Goal: Transaction & Acquisition: Purchase product/service

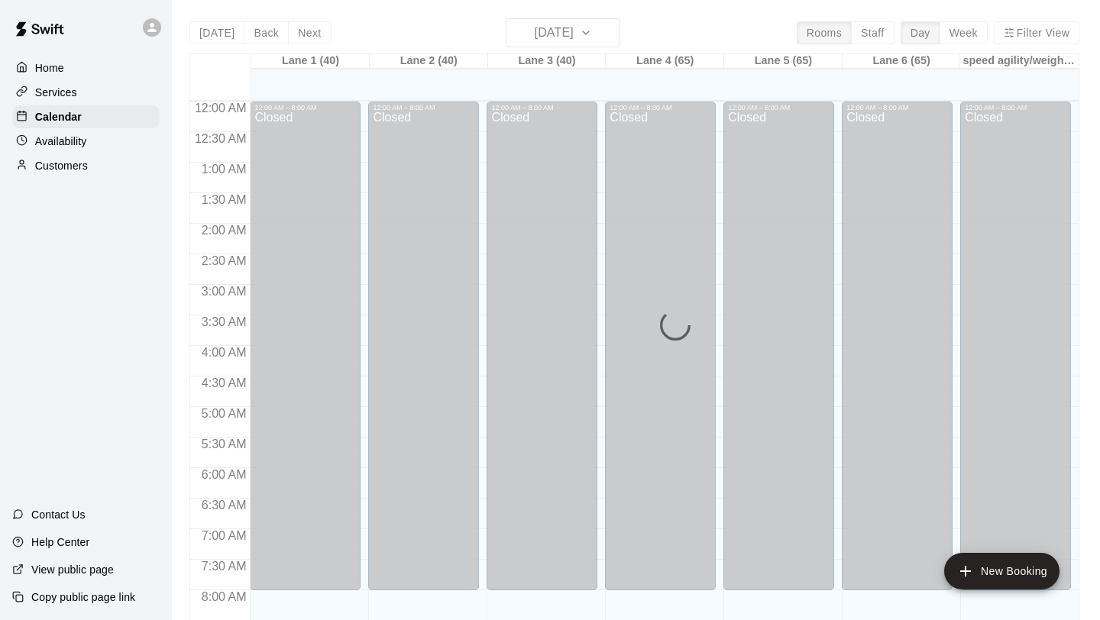
scroll to position [885, 0]
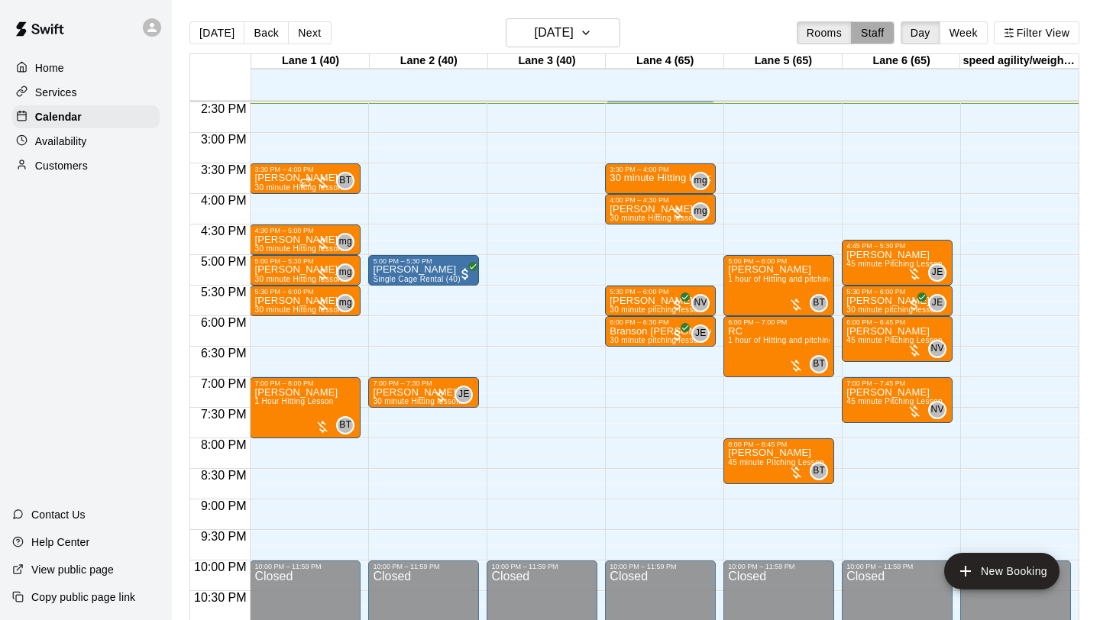
click at [875, 29] on button "Staff" at bounding box center [873, 32] width 44 height 23
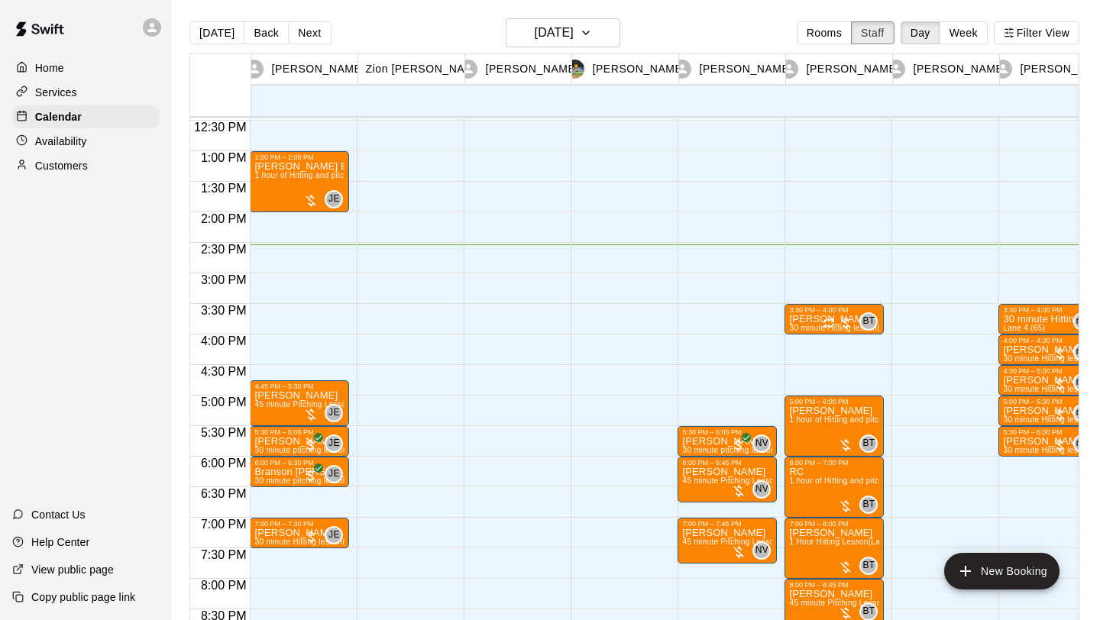
scroll to position [740, 0]
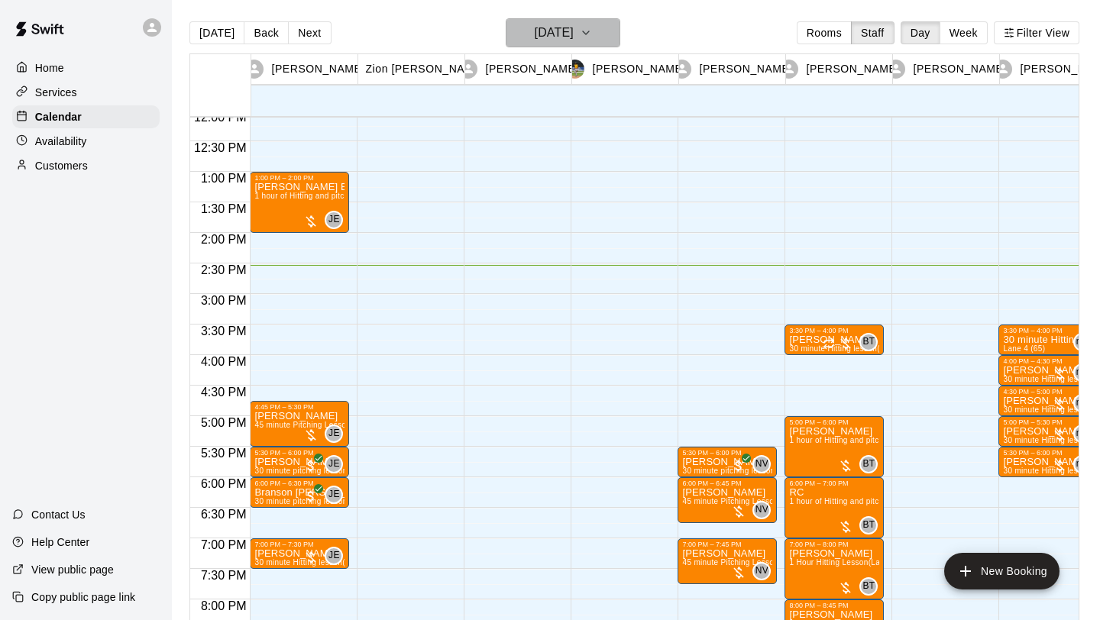
click at [573, 30] on h6 "[DATE]" at bounding box center [554, 32] width 39 height 21
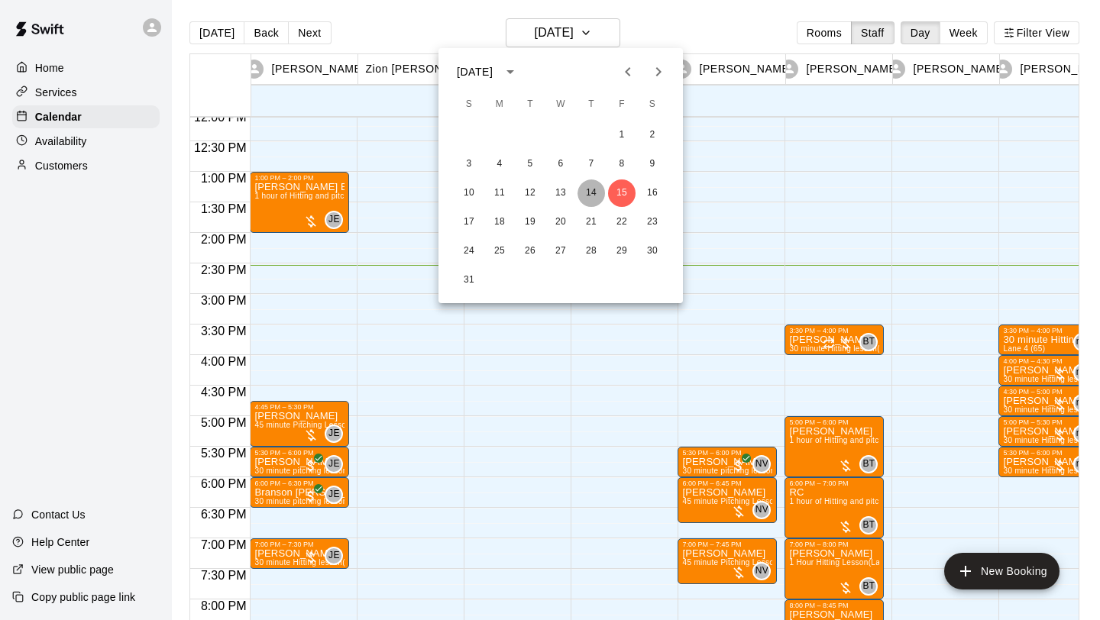
click at [588, 193] on button "14" at bounding box center [592, 194] width 28 height 28
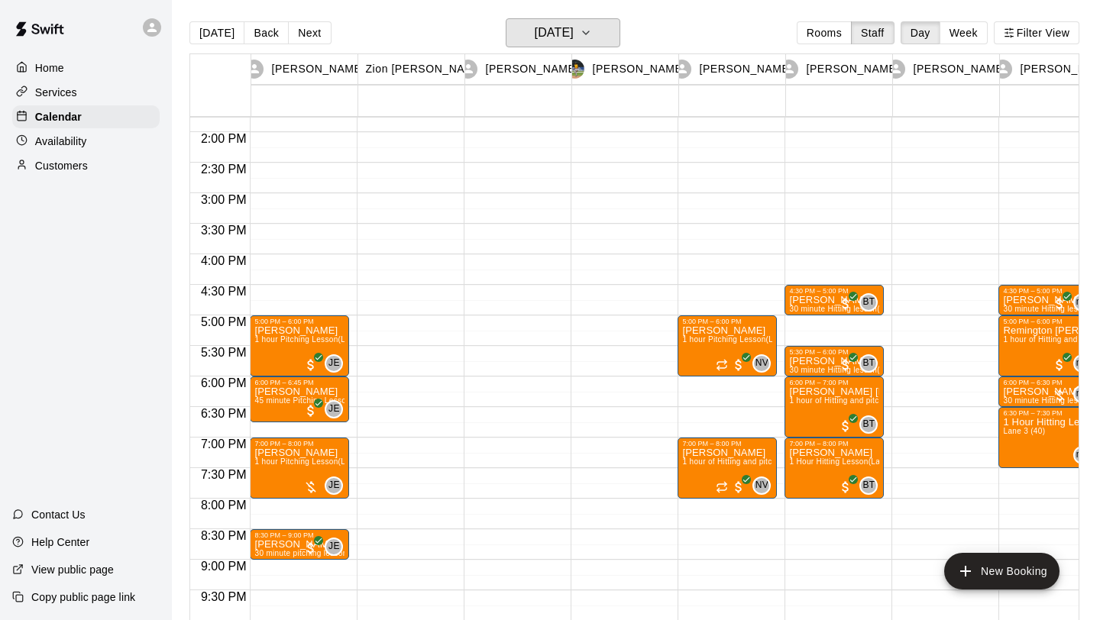
scroll to position [846, 0]
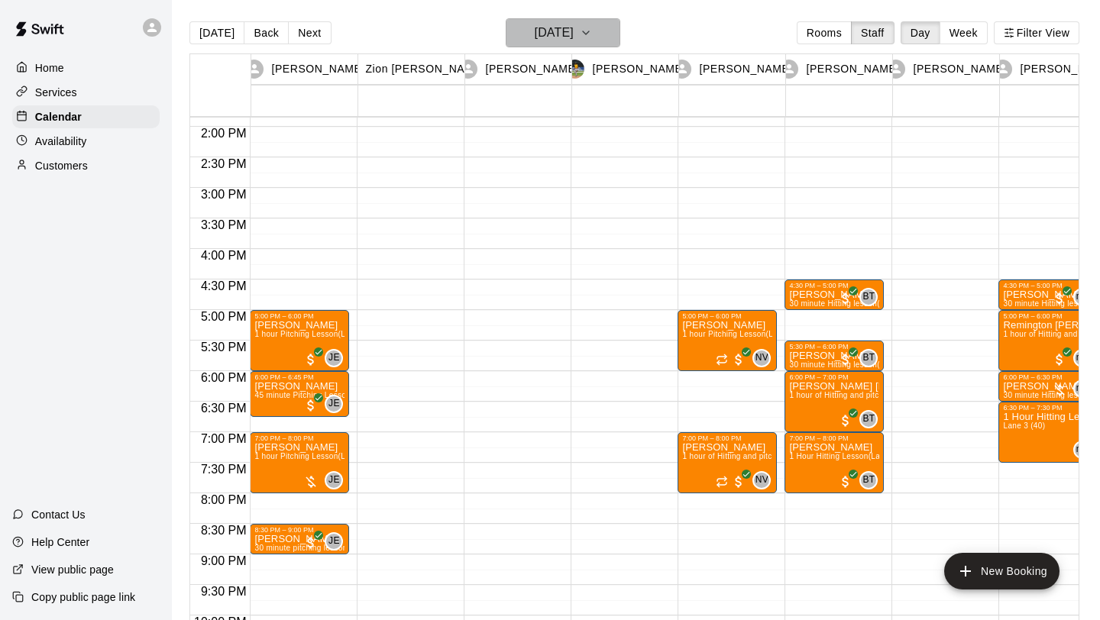
click at [592, 33] on icon "button" at bounding box center [586, 33] width 12 height 18
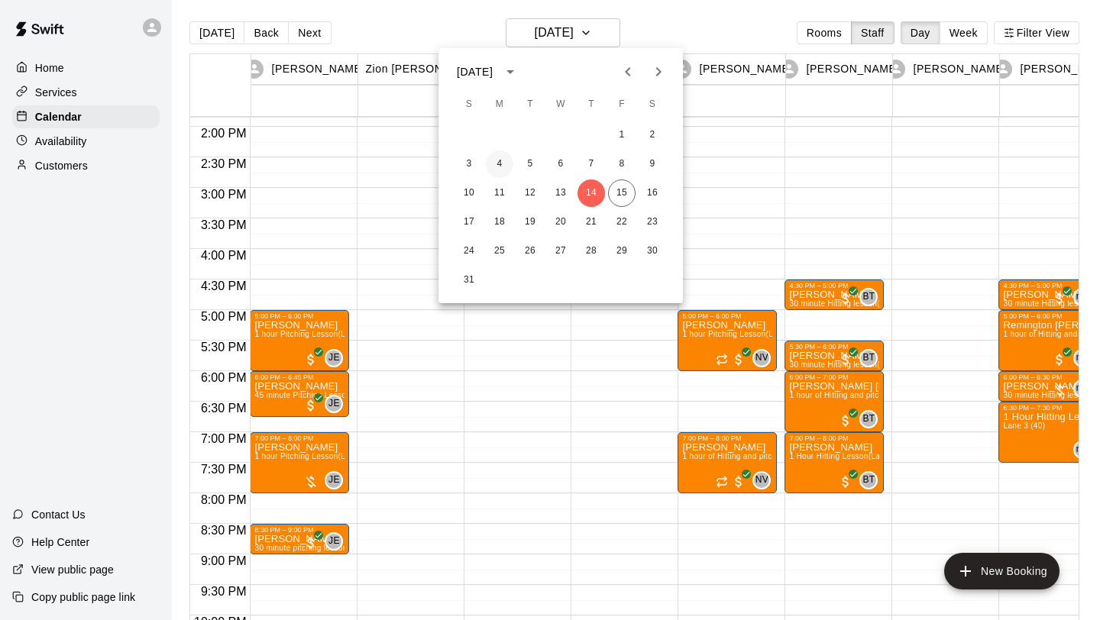
click at [501, 162] on button "4" at bounding box center [500, 164] width 28 height 28
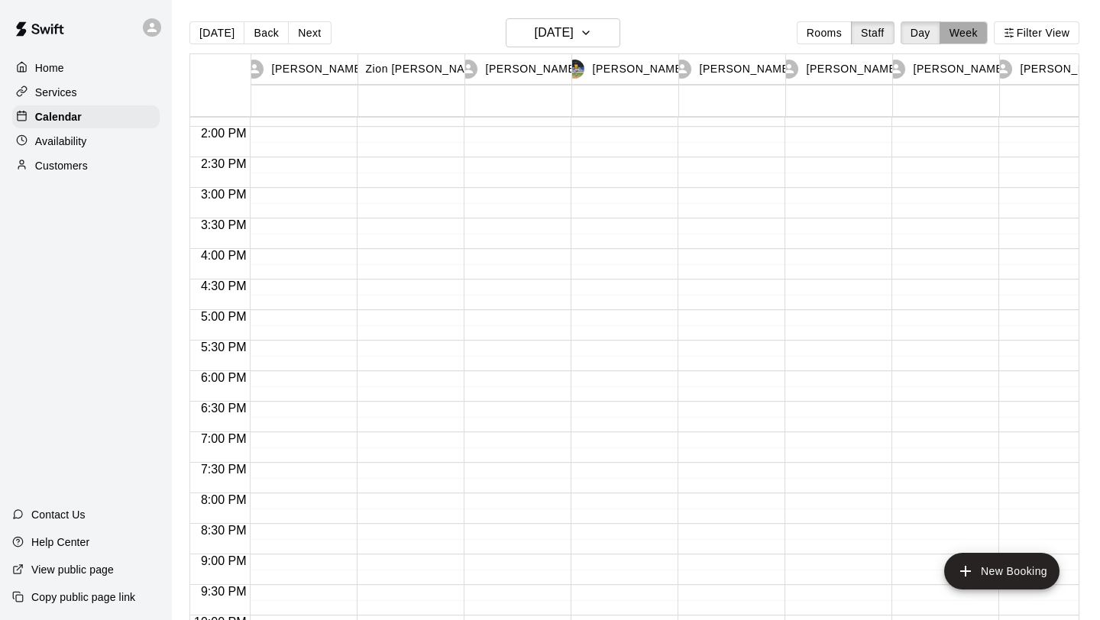
click at [956, 36] on button "Week" at bounding box center [964, 32] width 48 height 23
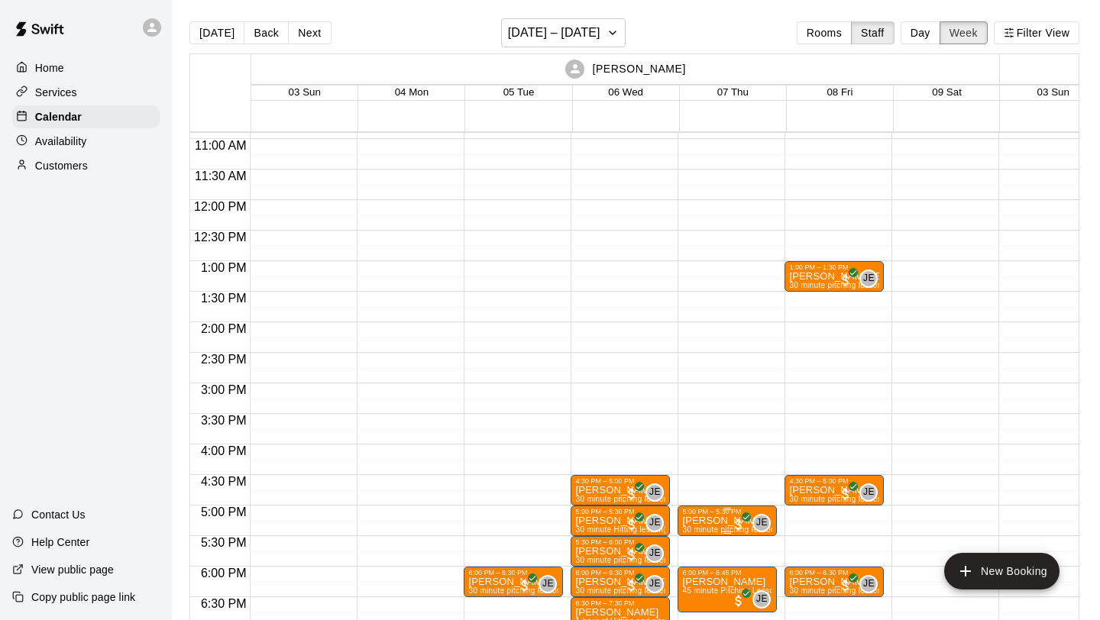
scroll to position [659, 0]
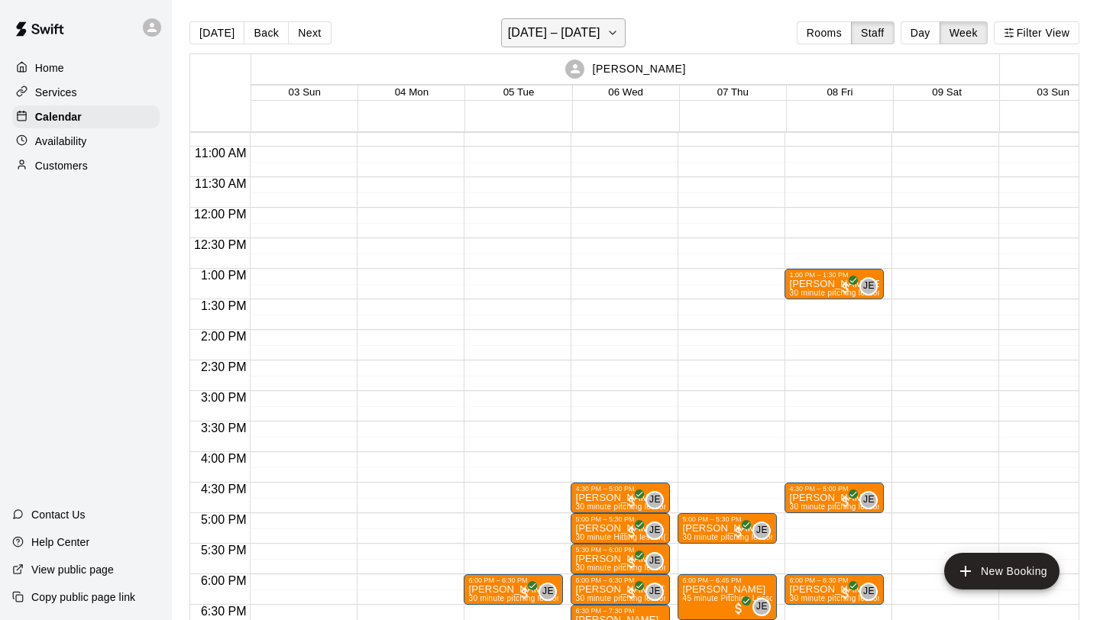
click at [607, 32] on icon "button" at bounding box center [613, 33] width 12 height 18
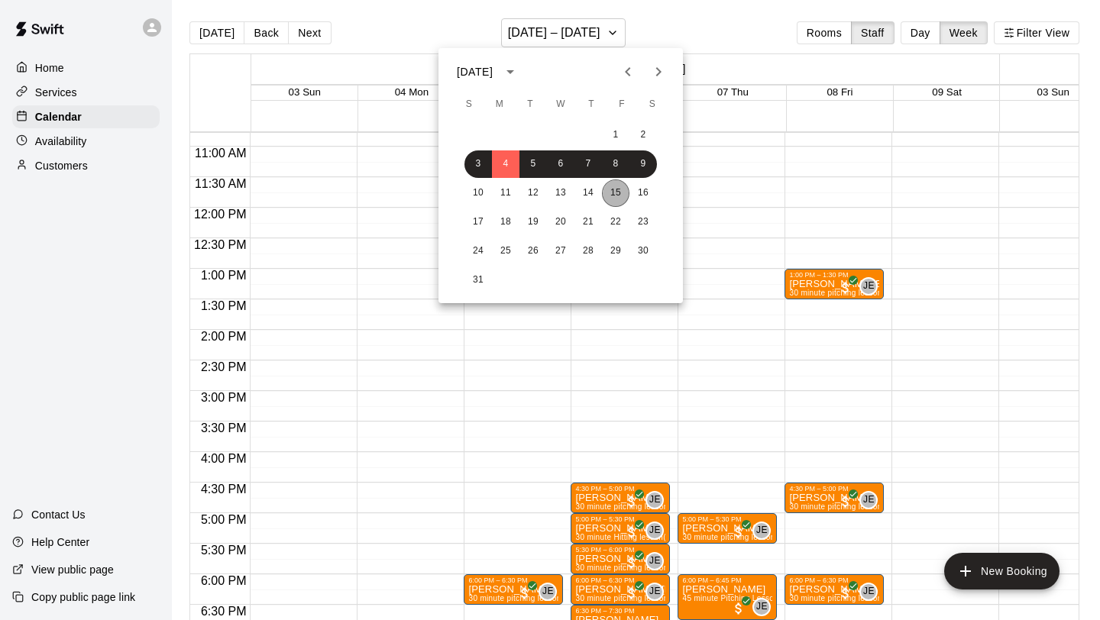
click at [617, 189] on button "15" at bounding box center [616, 194] width 28 height 28
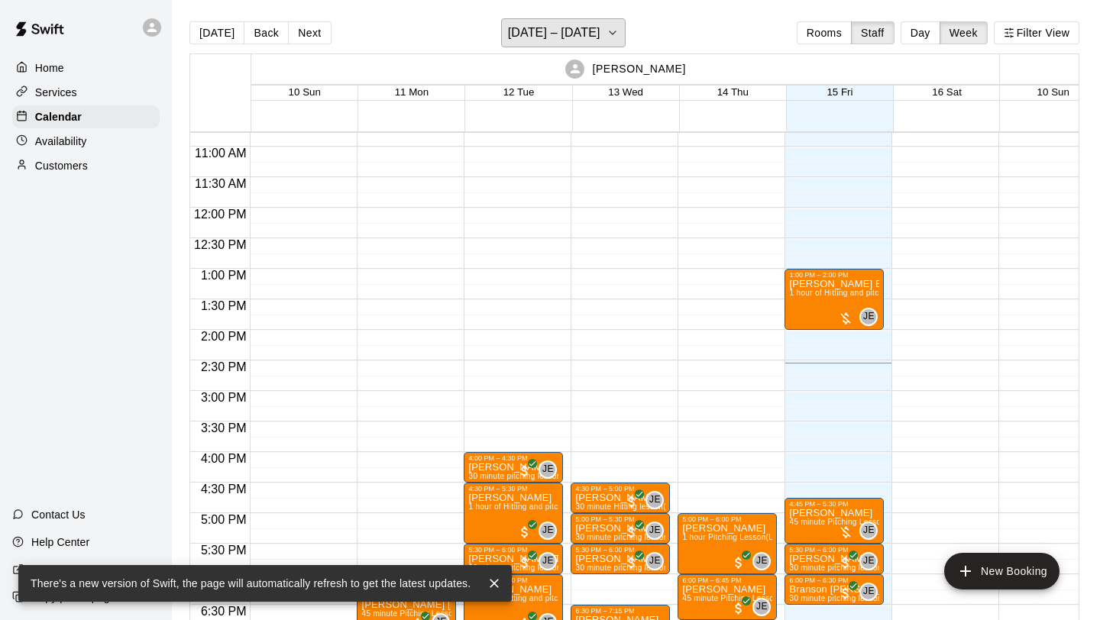
scroll to position [649, 0]
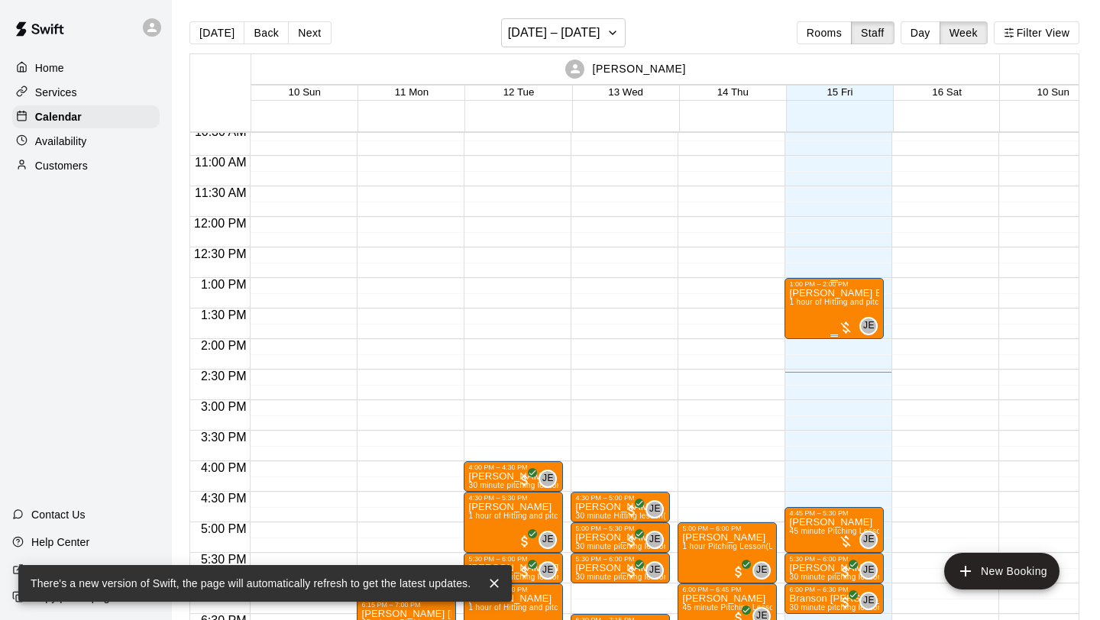
click at [849, 323] on div at bounding box center [845, 327] width 15 height 15
click at [852, 372] on img "edit" at bounding box center [855, 373] width 18 height 18
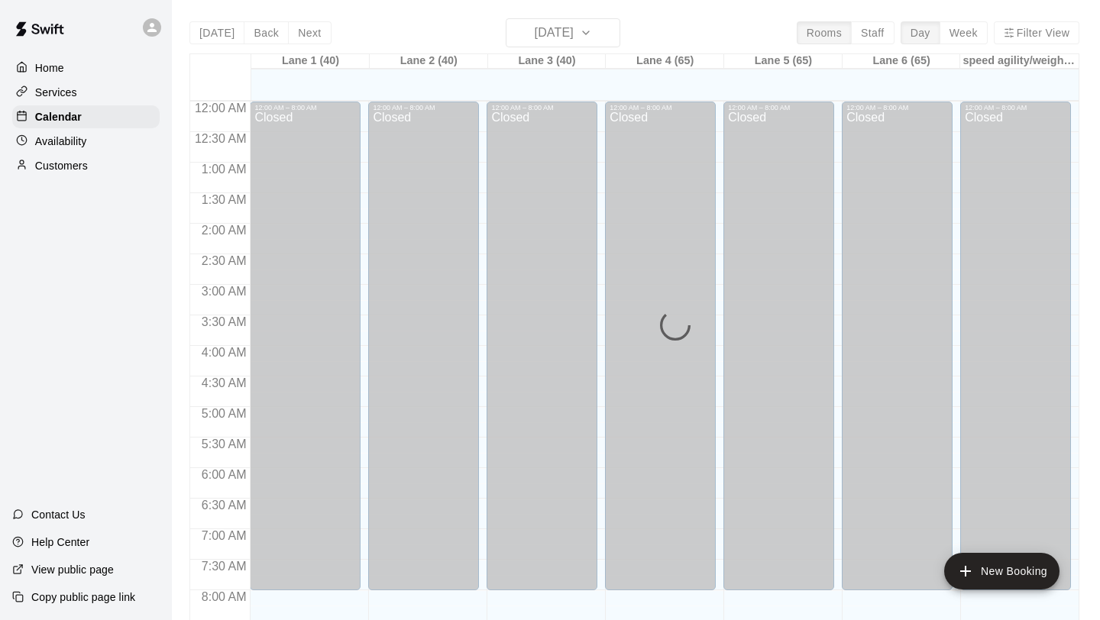
scroll to position [885, 0]
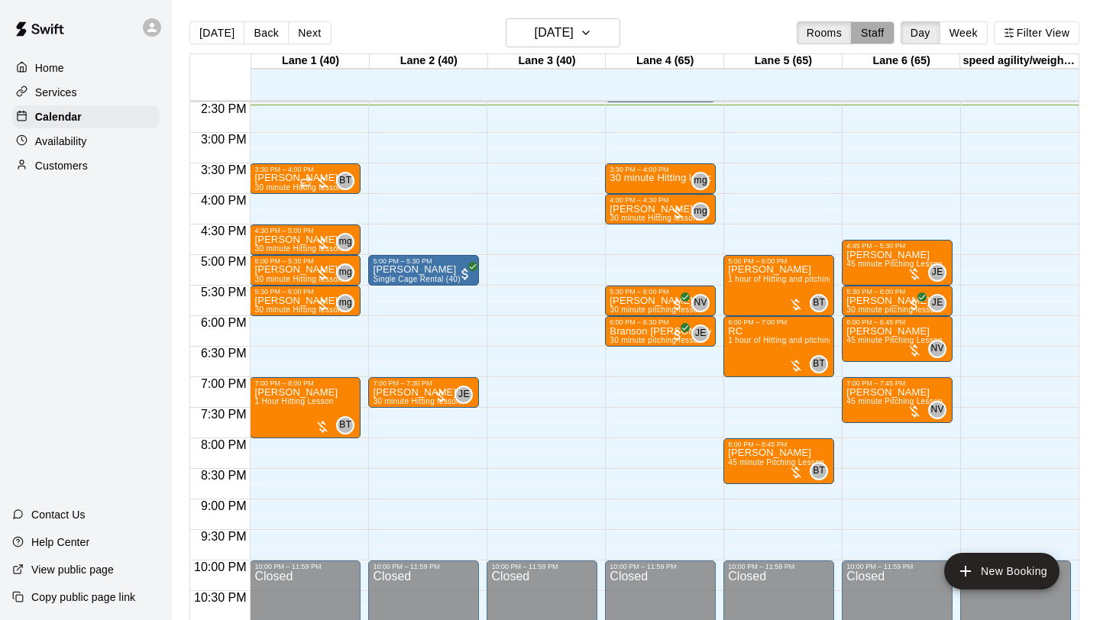
click at [869, 34] on button "Staff" at bounding box center [873, 32] width 44 height 23
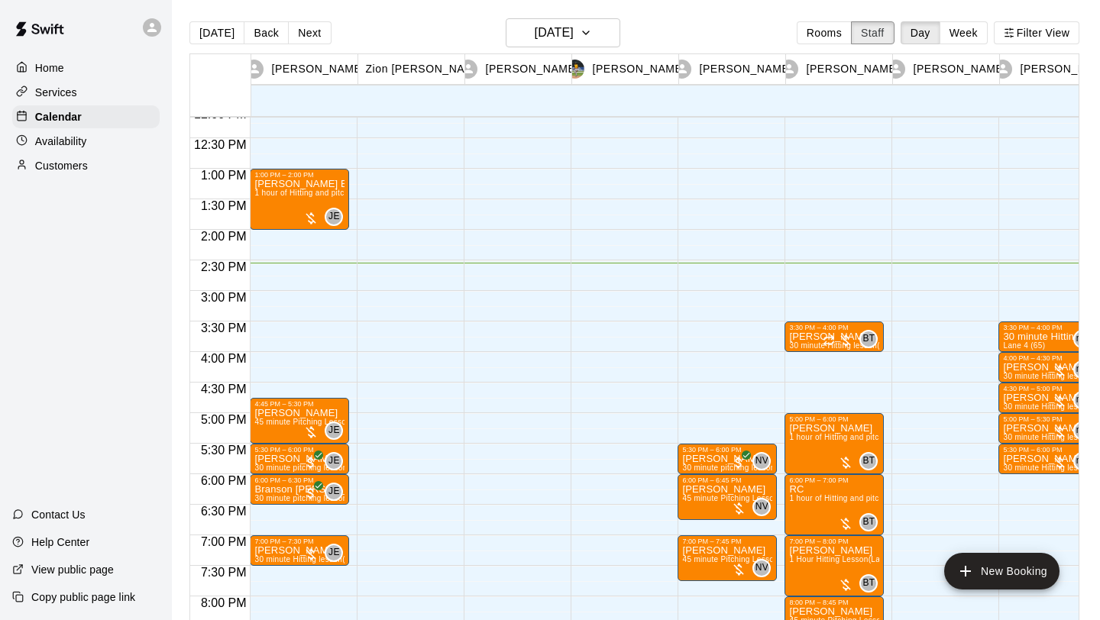
scroll to position [743, 0]
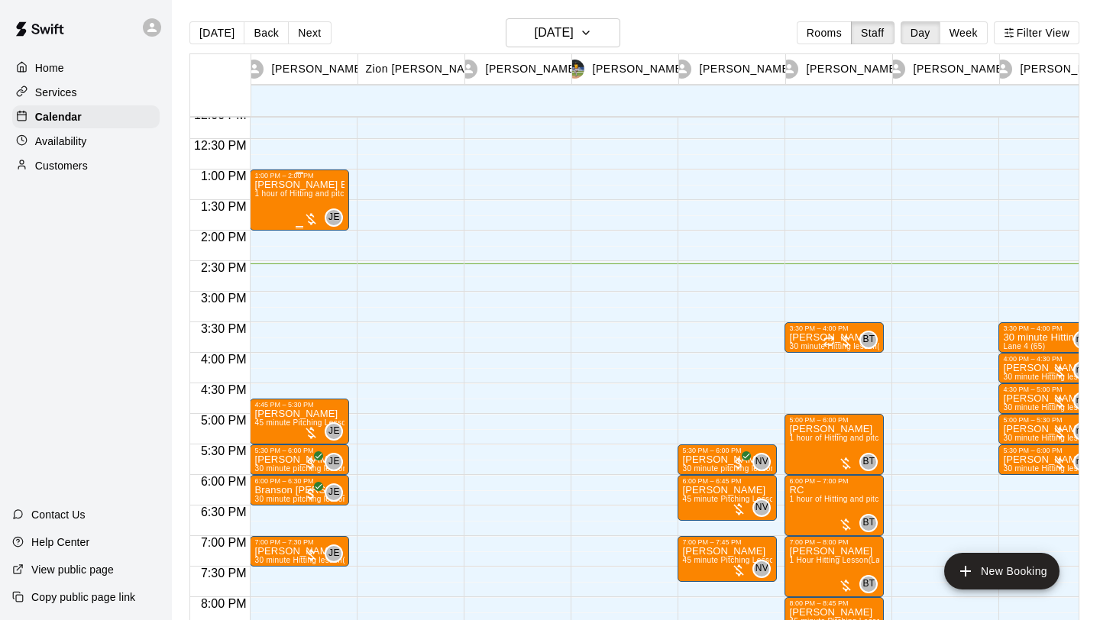
click at [316, 219] on div at bounding box center [310, 219] width 15 height 15
click at [318, 259] on img "edit" at bounding box center [320, 264] width 18 height 18
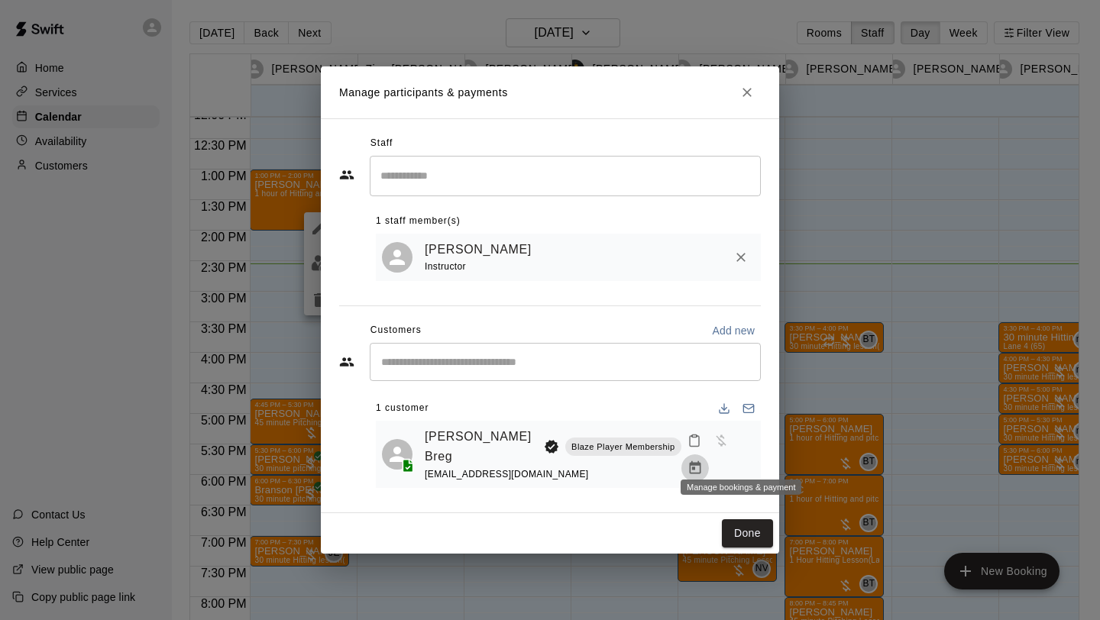
click at [701, 461] on icon "Manage bookings & payment" at bounding box center [694, 467] width 11 height 13
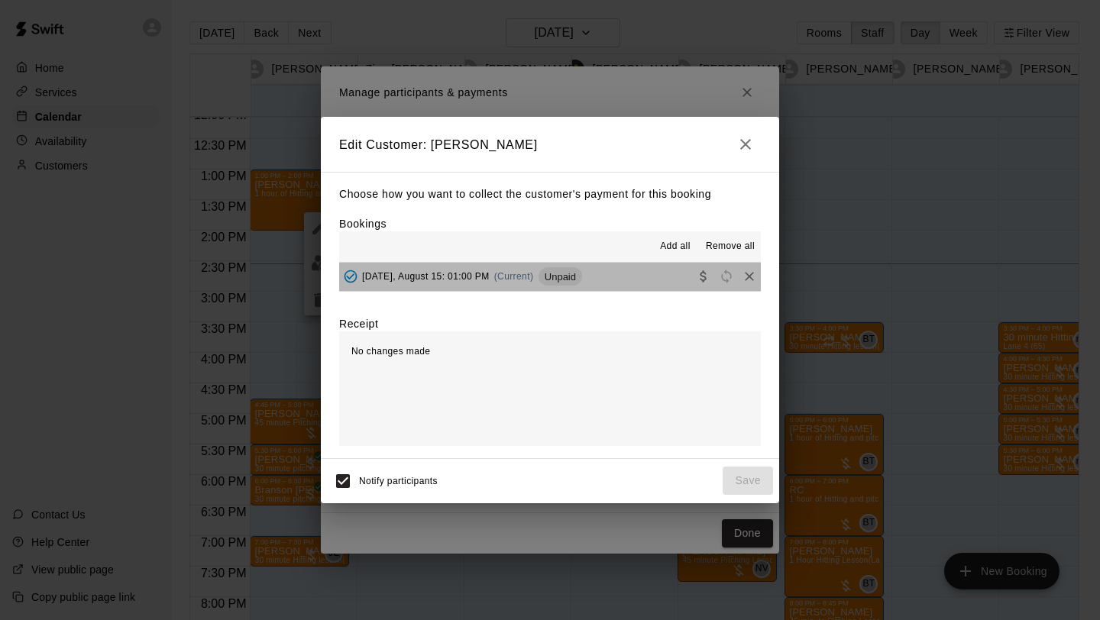
click at [557, 278] on span "Unpaid" at bounding box center [561, 276] width 44 height 11
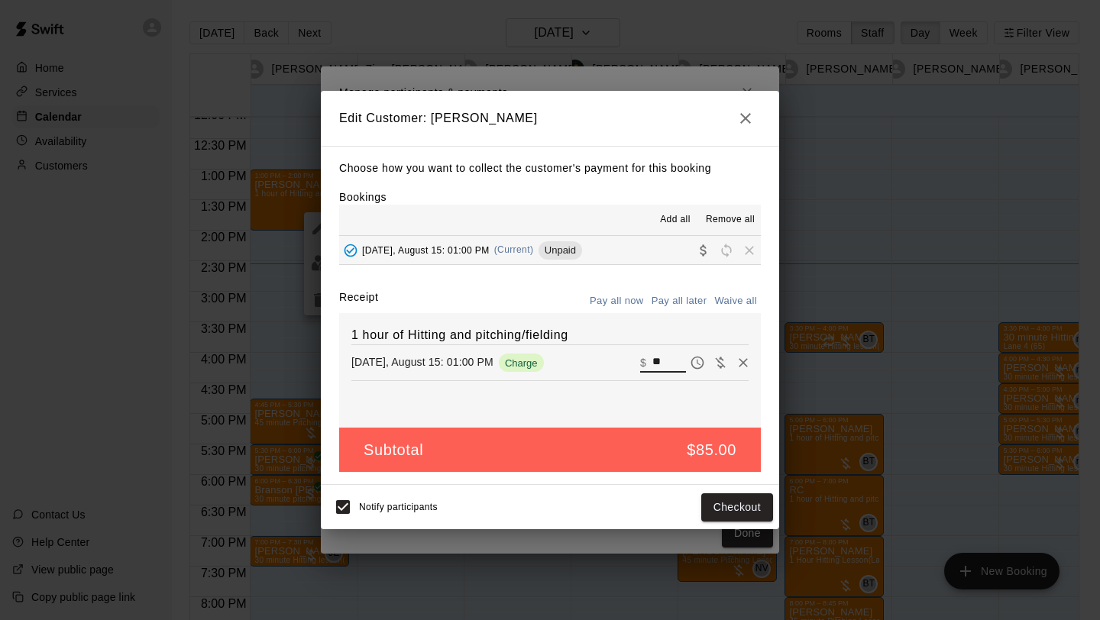
click at [664, 359] on input "**" at bounding box center [669, 363] width 34 height 20
type input "*"
type input "**"
click at [751, 119] on icon "button" at bounding box center [745, 118] width 18 height 18
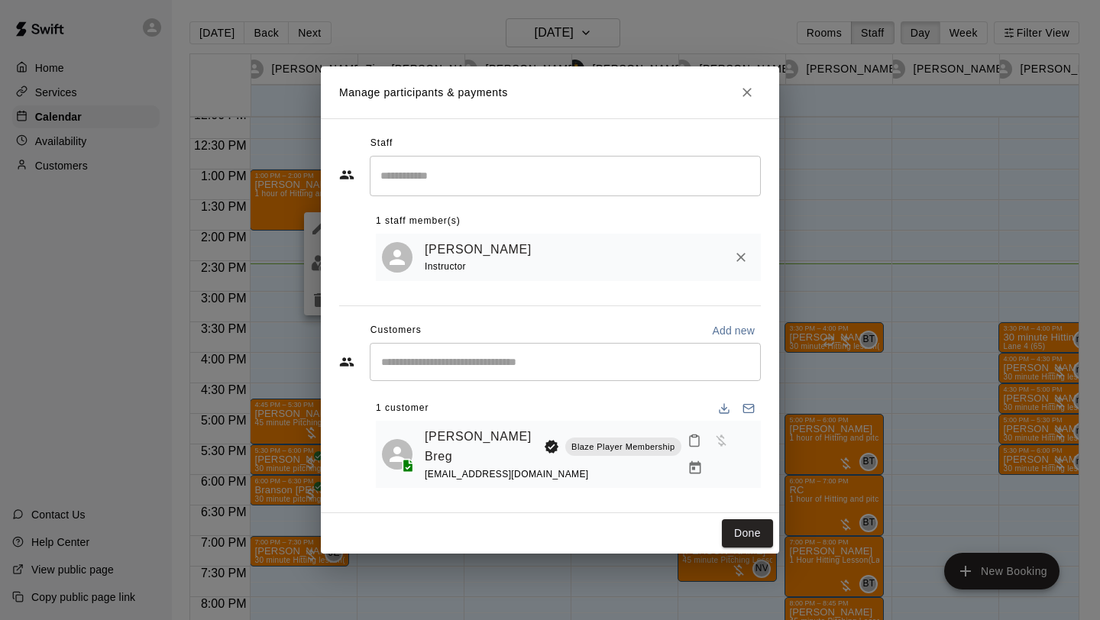
click at [743, 100] on icon "Close" at bounding box center [747, 92] width 15 height 15
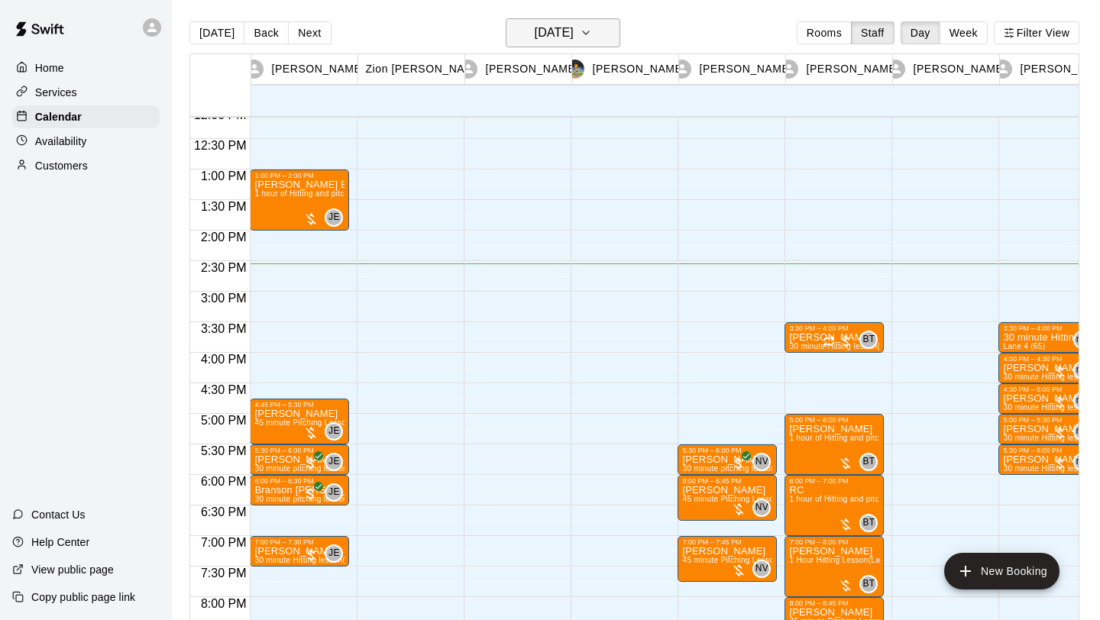
click at [591, 37] on button "[DATE]" at bounding box center [563, 32] width 115 height 29
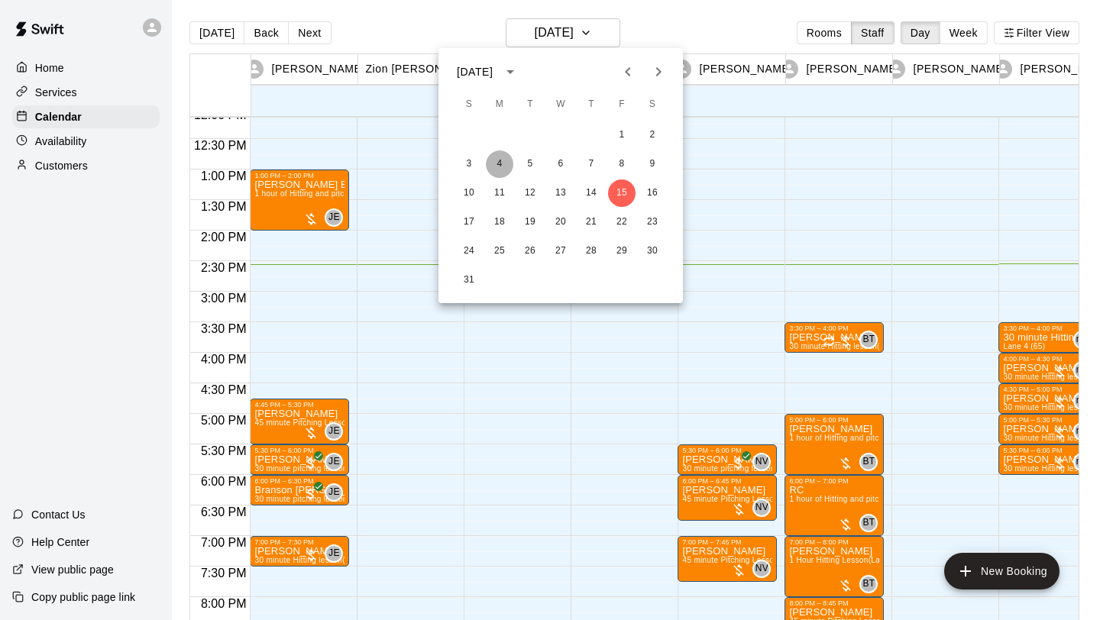
click at [506, 161] on button "4" at bounding box center [500, 164] width 28 height 28
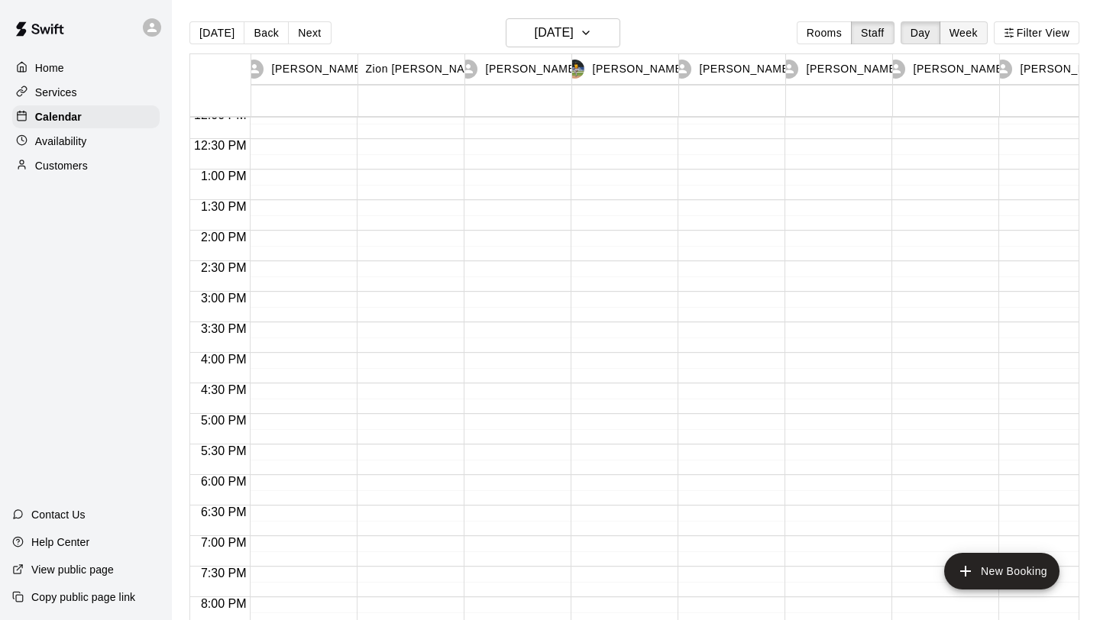
click at [960, 34] on button "Week" at bounding box center [964, 32] width 48 height 23
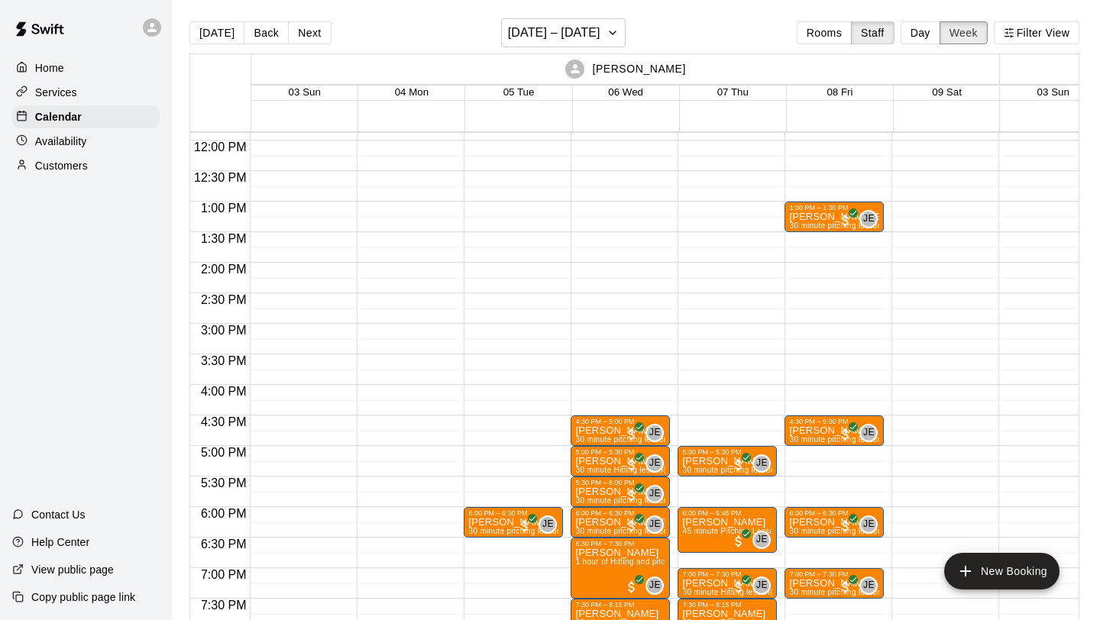
scroll to position [712, 0]
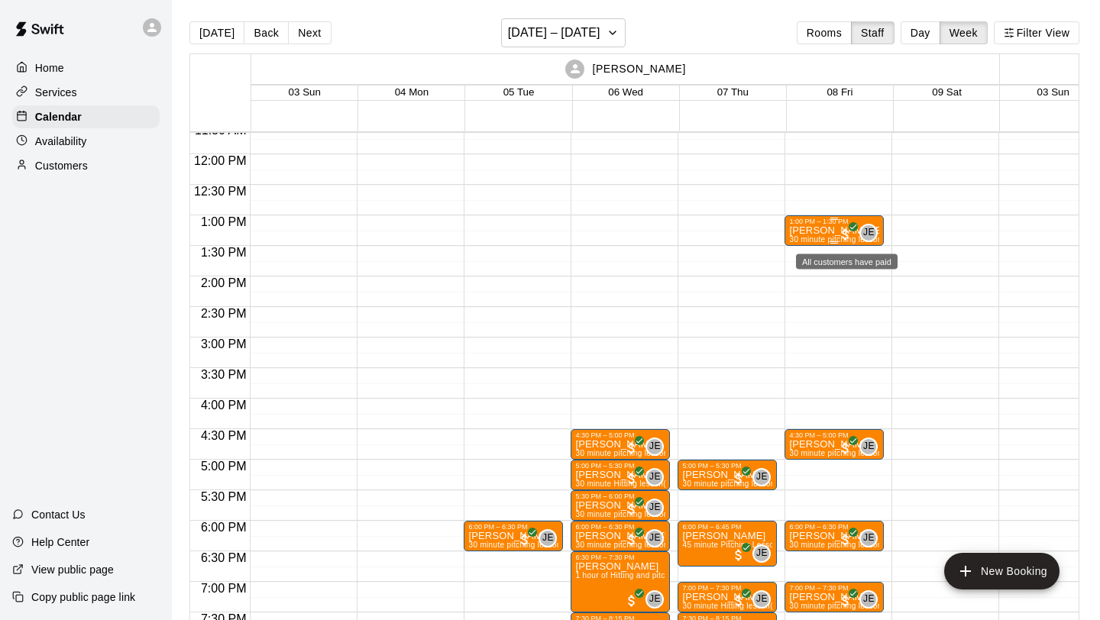
click at [841, 229] on span "All customers have paid" at bounding box center [845, 234] width 15 height 15
click at [917, 291] on div at bounding box center [550, 310] width 1100 height 620
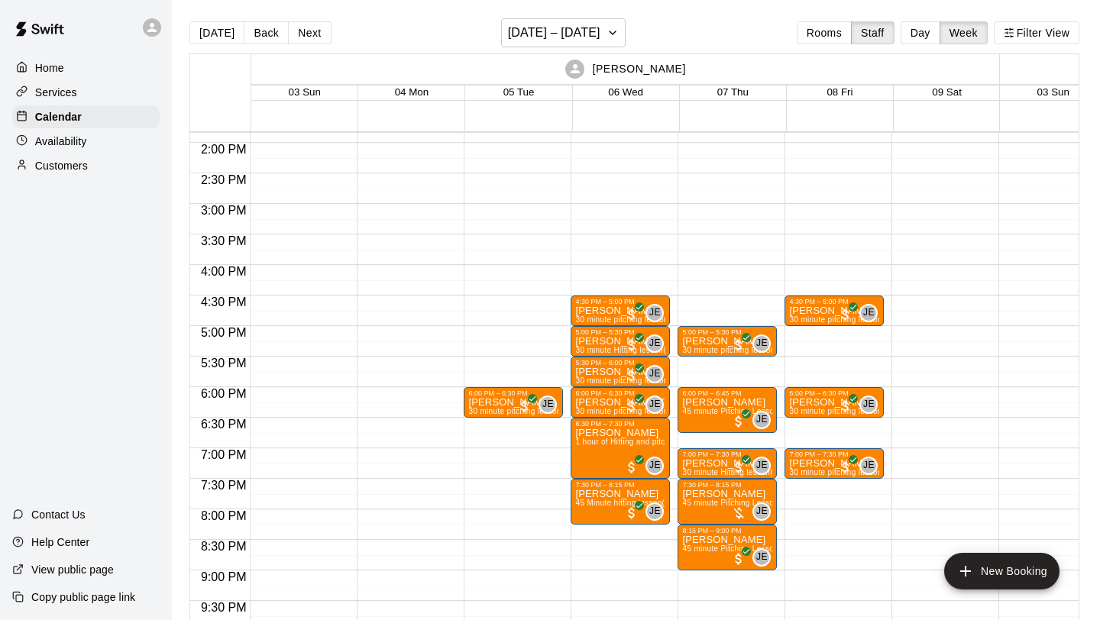
scroll to position [762, 0]
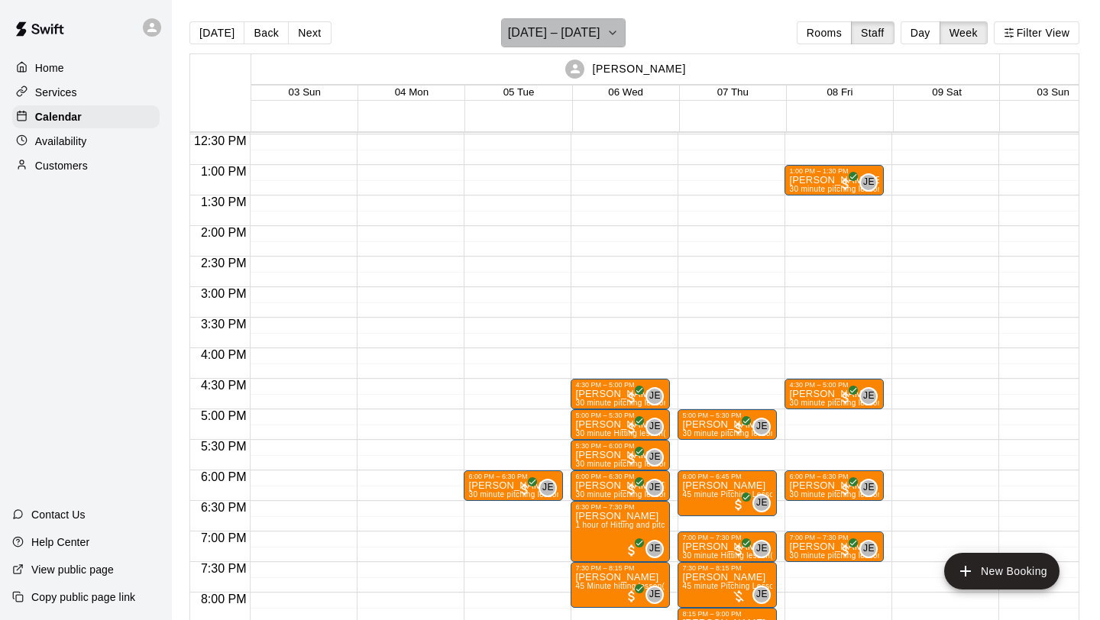
click at [590, 28] on h6 "[DATE] – [DATE]" at bounding box center [554, 32] width 92 height 21
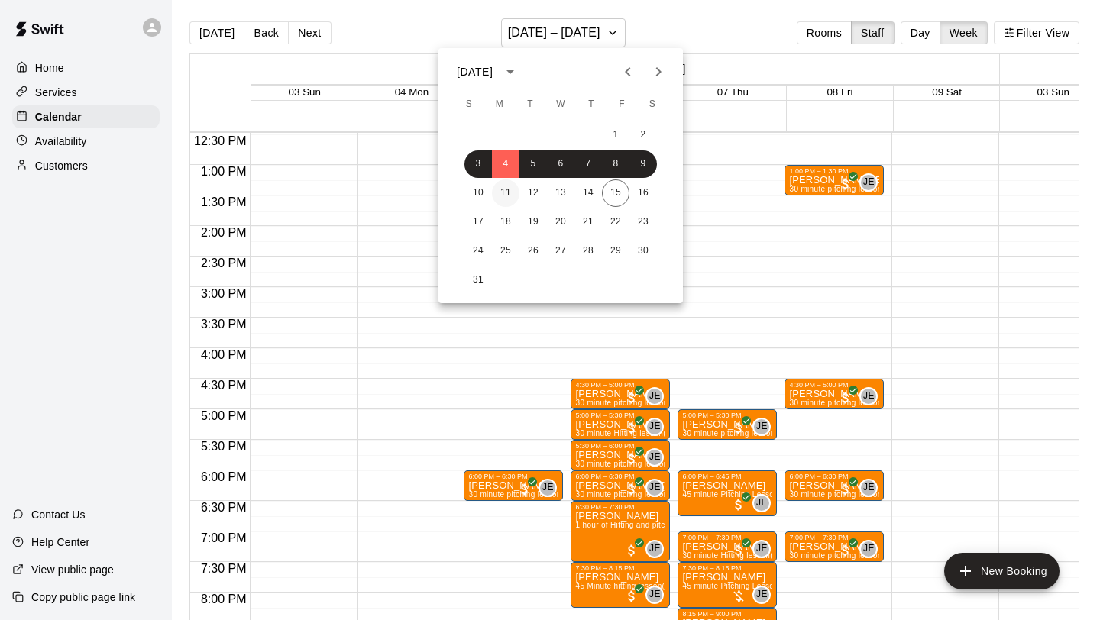
click at [509, 195] on button "11" at bounding box center [506, 194] width 28 height 28
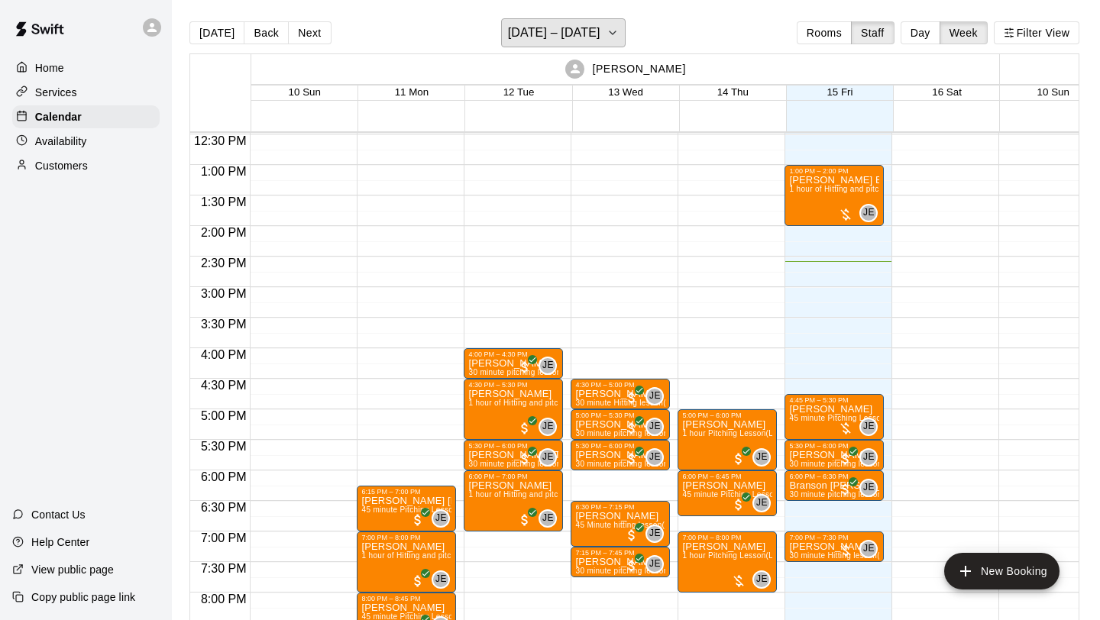
scroll to position [714, 0]
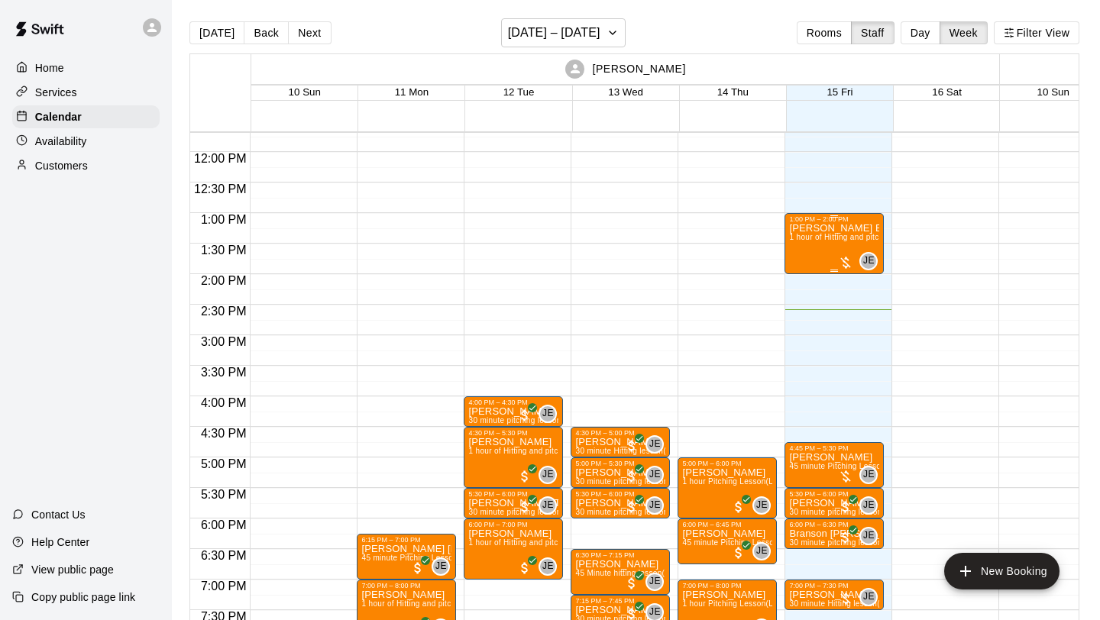
click at [852, 261] on div at bounding box center [845, 262] width 15 height 15
click at [857, 300] on img "edit" at bounding box center [855, 308] width 18 height 18
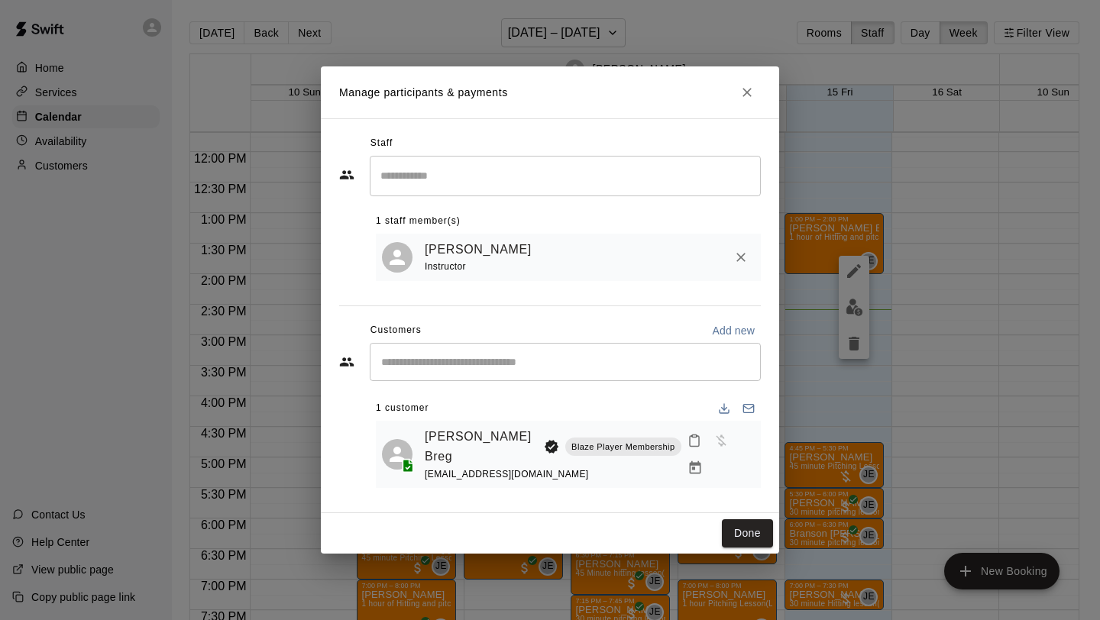
click at [757, 452] on div "[PERSON_NAME] Breg Blaze Player Membership [EMAIL_ADDRESS][DOMAIN_NAME]" at bounding box center [568, 454] width 385 height 67
click at [701, 461] on icon "Manage bookings & payment" at bounding box center [694, 467] width 11 height 13
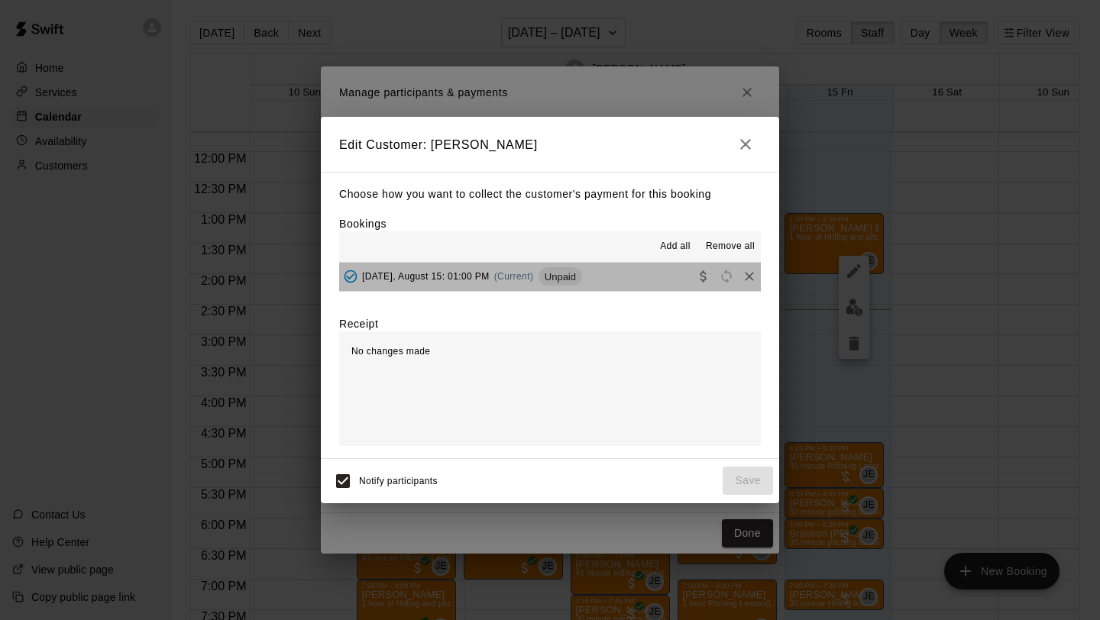
click at [568, 278] on span "Unpaid" at bounding box center [561, 276] width 44 height 11
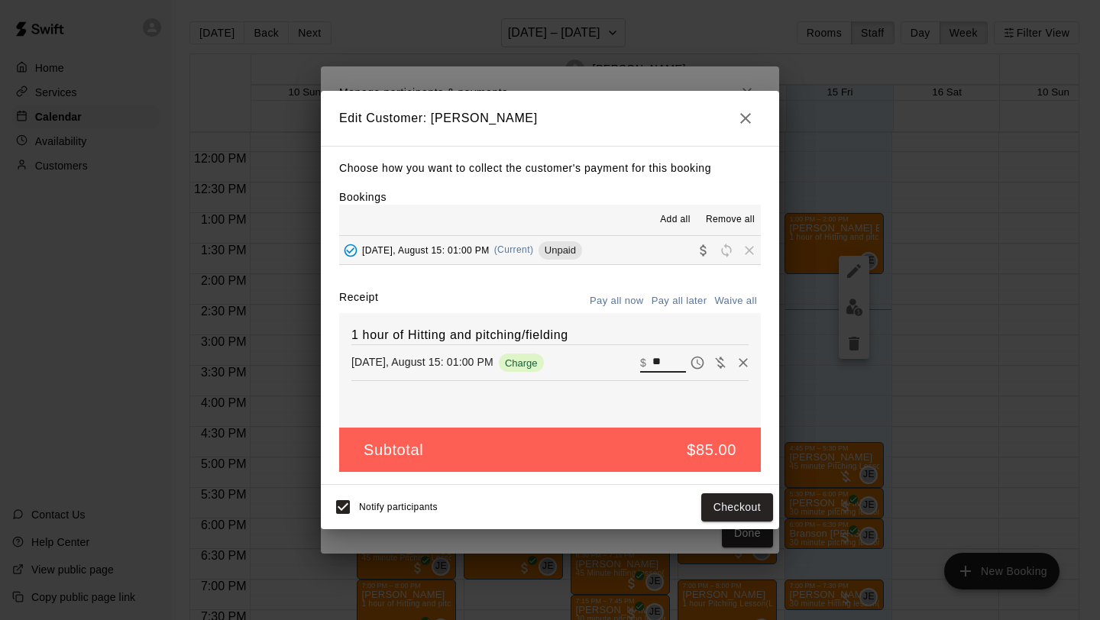
click at [665, 359] on input "**" at bounding box center [669, 363] width 34 height 20
type input "*"
type input "**"
click at [735, 506] on button "Checkout" at bounding box center [737, 508] width 72 height 28
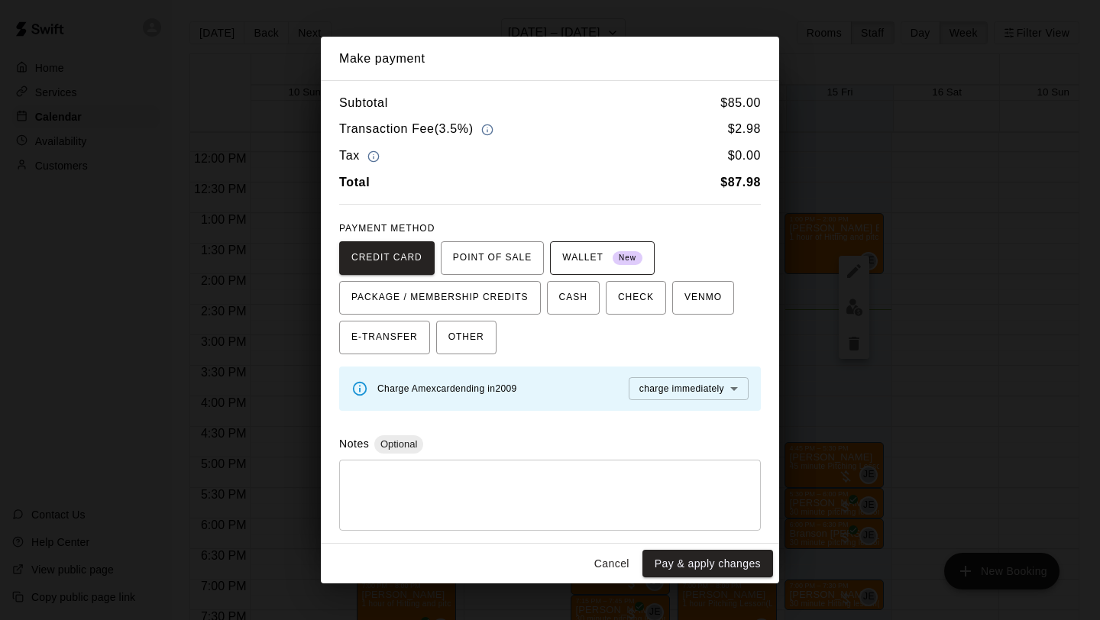
click at [589, 264] on span "WALLET New" at bounding box center [602, 258] width 80 height 24
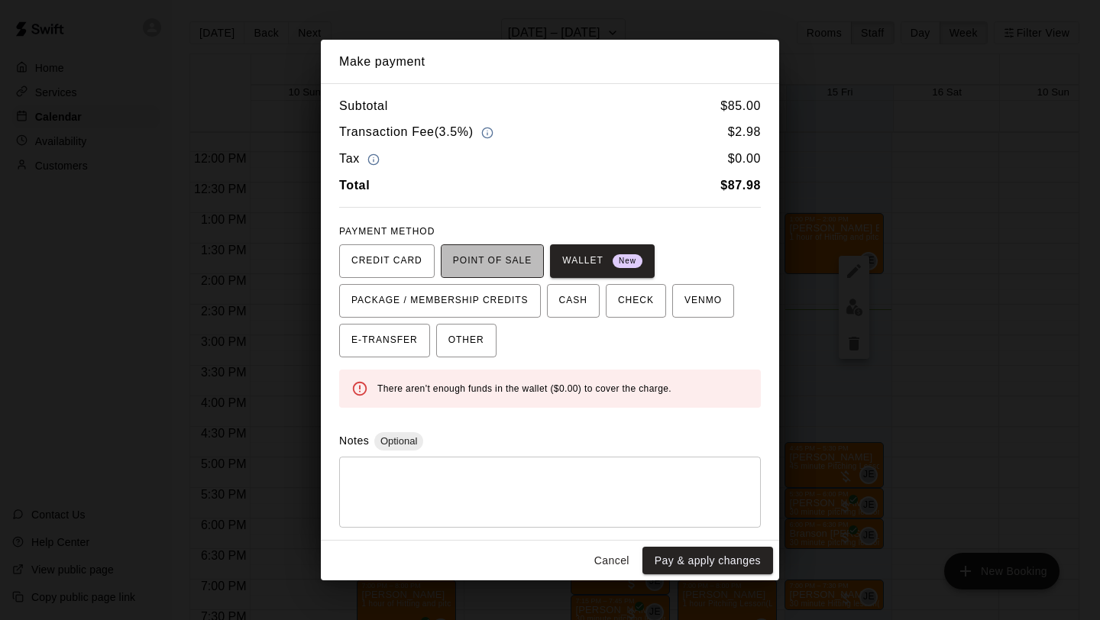
click at [524, 271] on span "POINT OF SALE" at bounding box center [492, 261] width 79 height 24
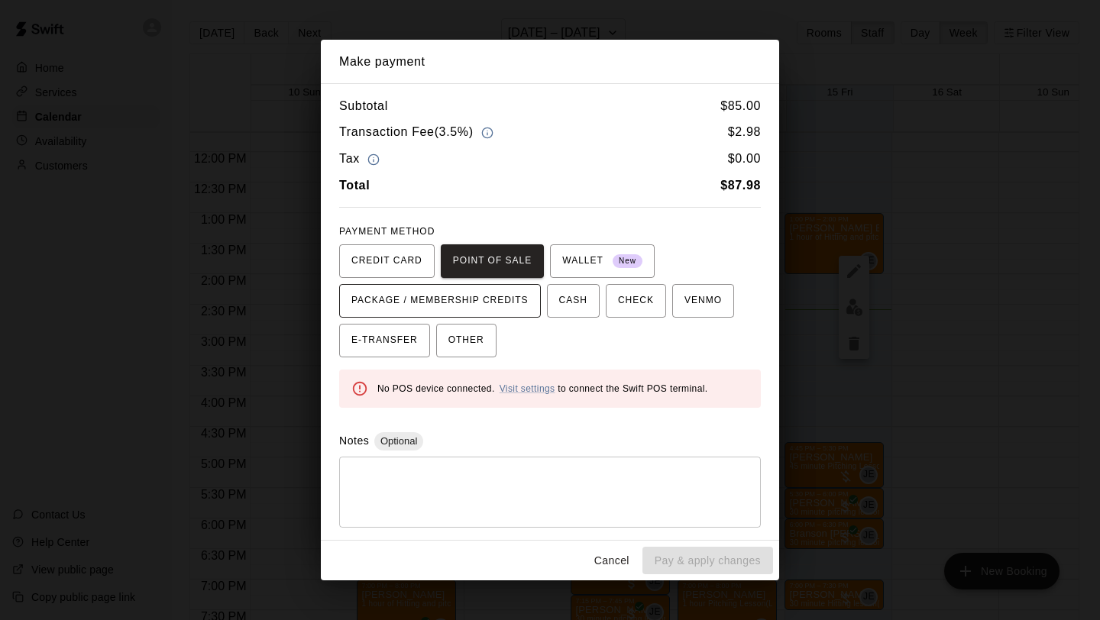
click at [524, 300] on span "PACKAGE / MEMBERSHIP CREDITS" at bounding box center [439, 301] width 177 height 24
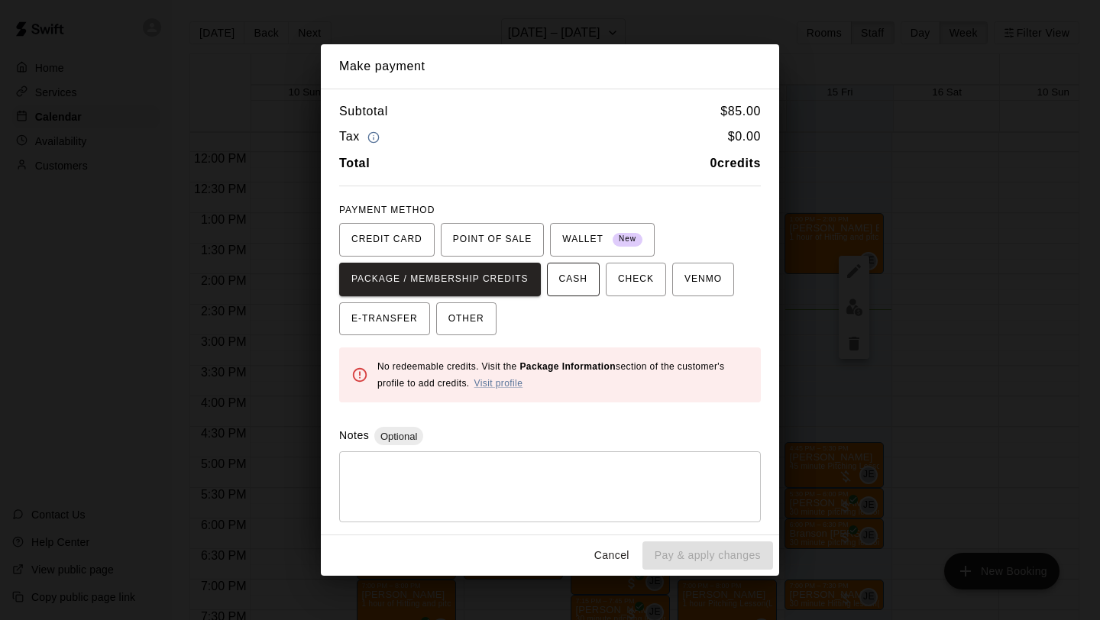
click at [583, 282] on span "CASH" at bounding box center [573, 279] width 28 height 24
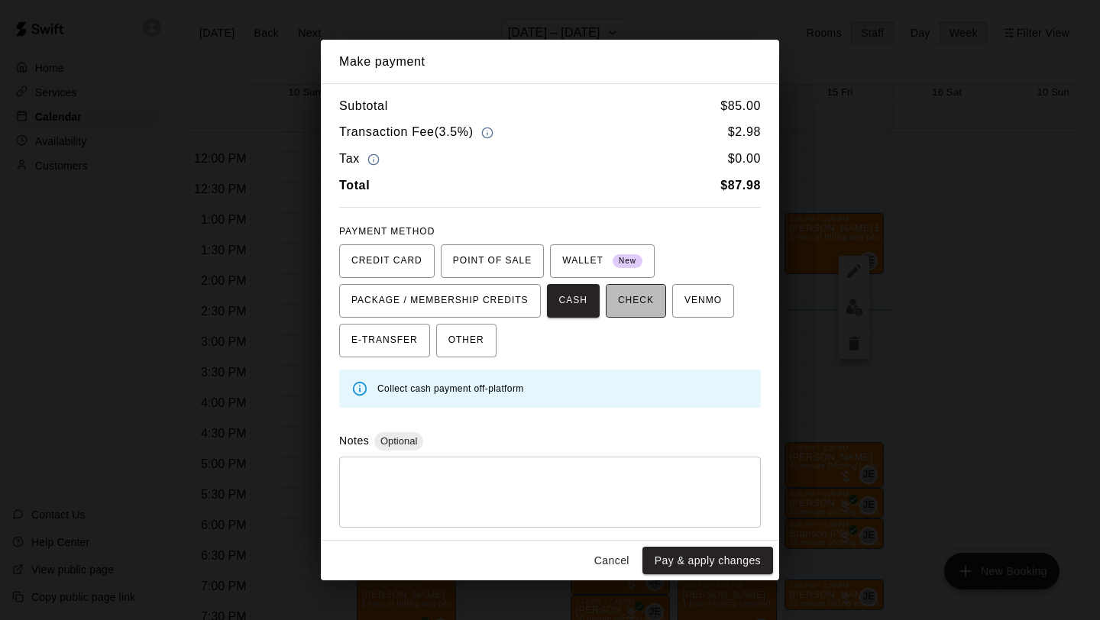
click at [628, 286] on button "CHECK" at bounding box center [636, 301] width 60 height 34
click at [581, 261] on span "WALLET New" at bounding box center [602, 261] width 80 height 24
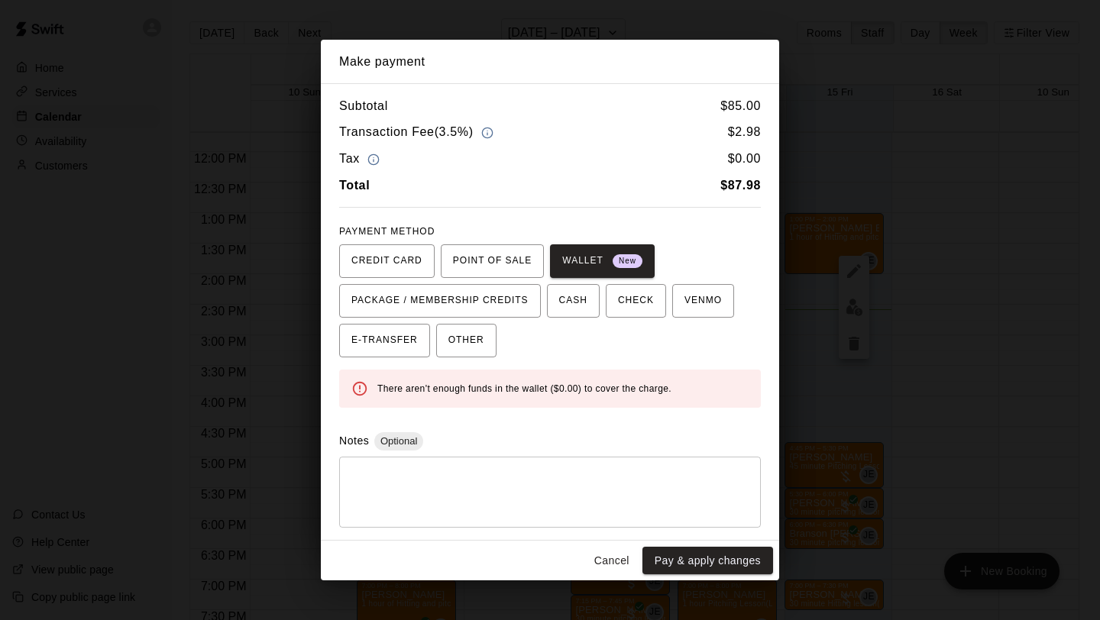
click at [614, 558] on button "Cancel" at bounding box center [611, 561] width 49 height 28
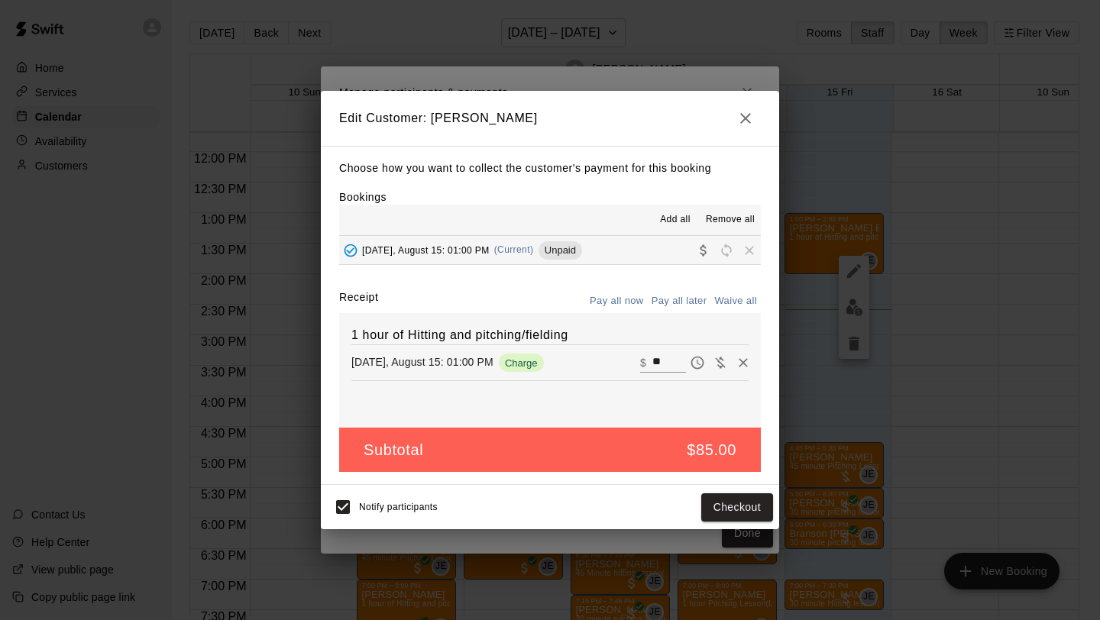
click at [749, 119] on icon "button" at bounding box center [745, 118] width 18 height 18
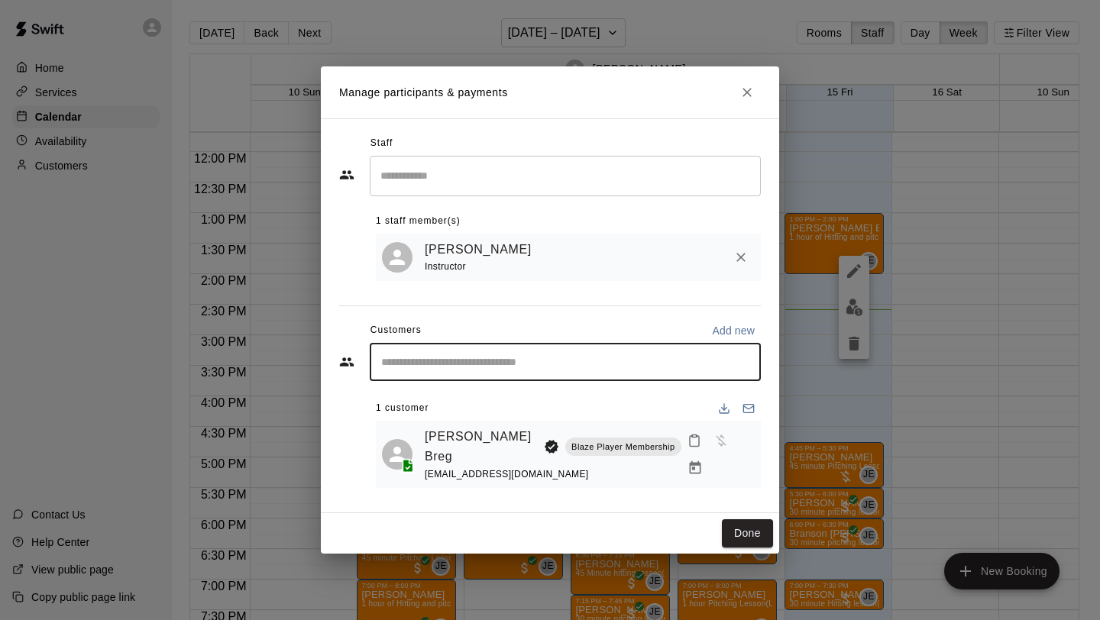
click at [468, 370] on input "Start typing to search customers..." at bounding box center [565, 361] width 377 height 15
type input "****"
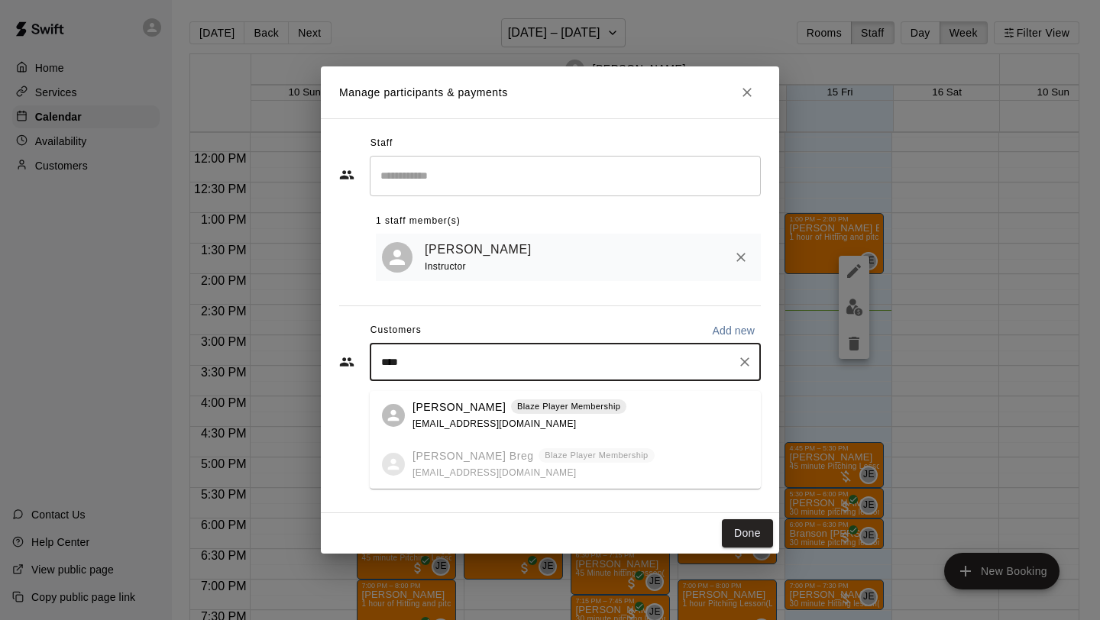
click at [468, 411] on p "[PERSON_NAME]" at bounding box center [459, 408] width 93 height 16
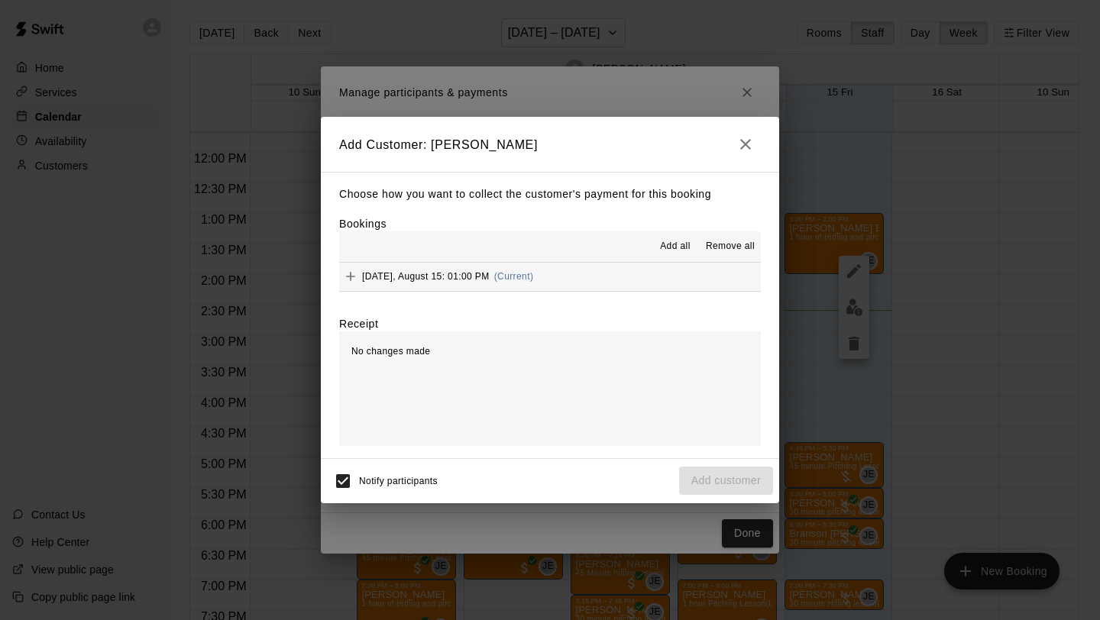
click at [536, 279] on button "[DATE], August 15: 01:00 PM (Current)" at bounding box center [550, 277] width 422 height 28
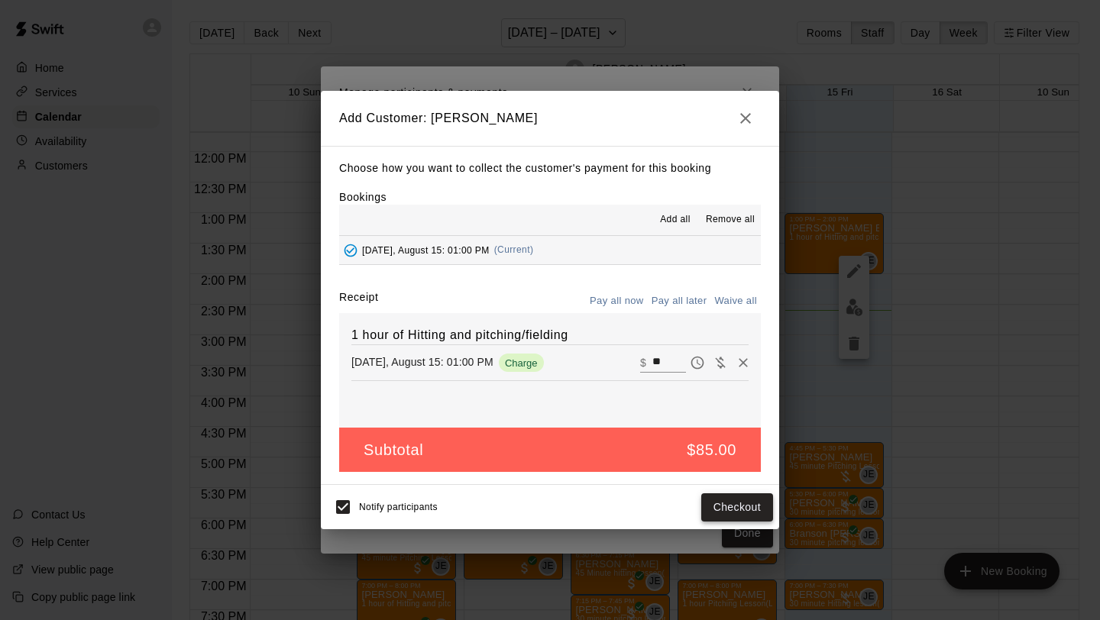
click at [731, 502] on button "Checkout" at bounding box center [737, 508] width 72 height 28
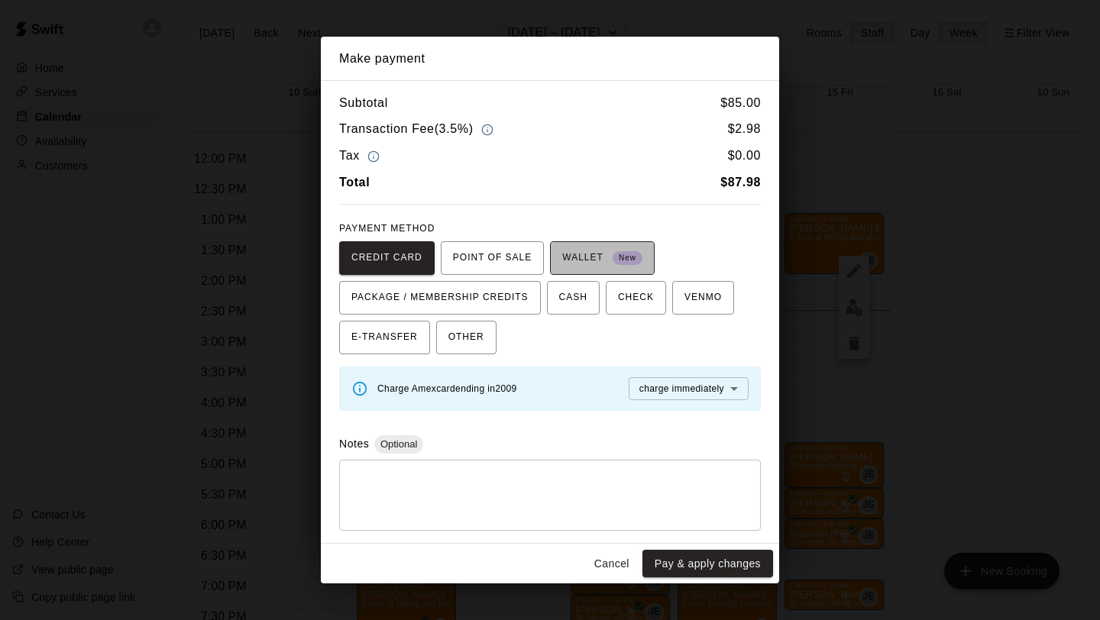
click at [558, 257] on button "WALLET New" at bounding box center [602, 258] width 105 height 34
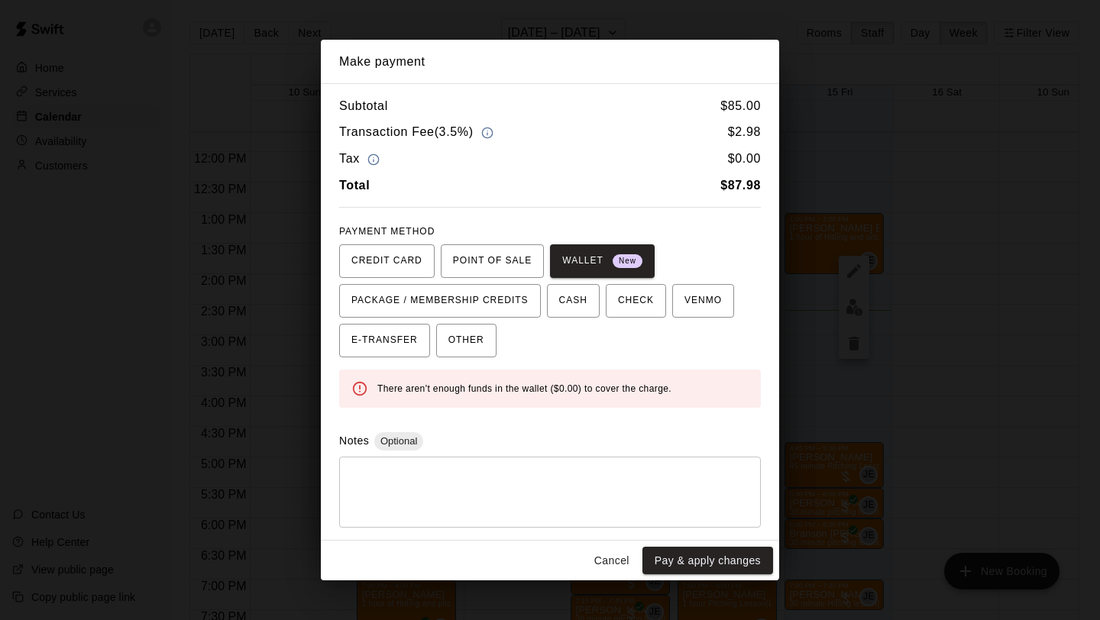
click at [618, 556] on button "Cancel" at bounding box center [611, 561] width 49 height 28
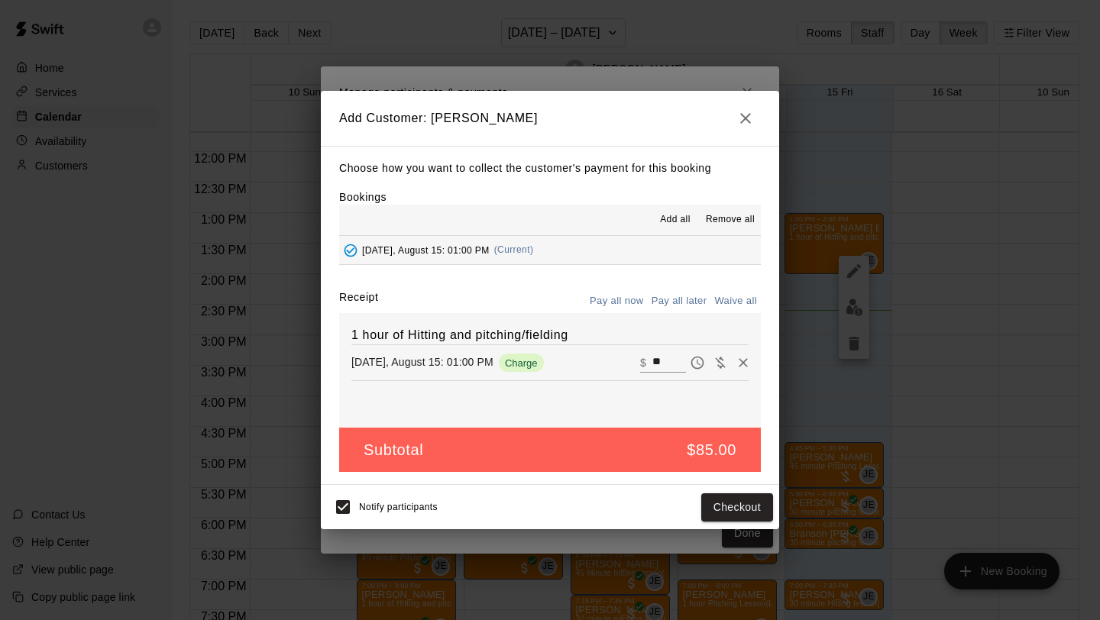
click at [746, 115] on icon "button" at bounding box center [745, 118] width 18 height 18
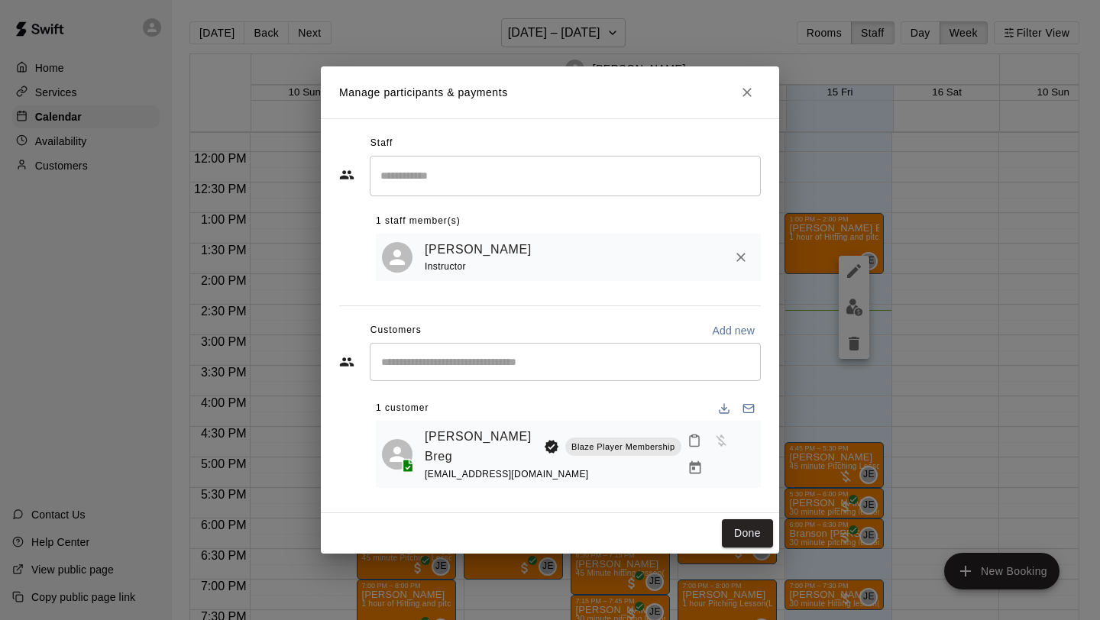
click at [574, 370] on input "Start typing to search customers..." at bounding box center [565, 361] width 377 height 15
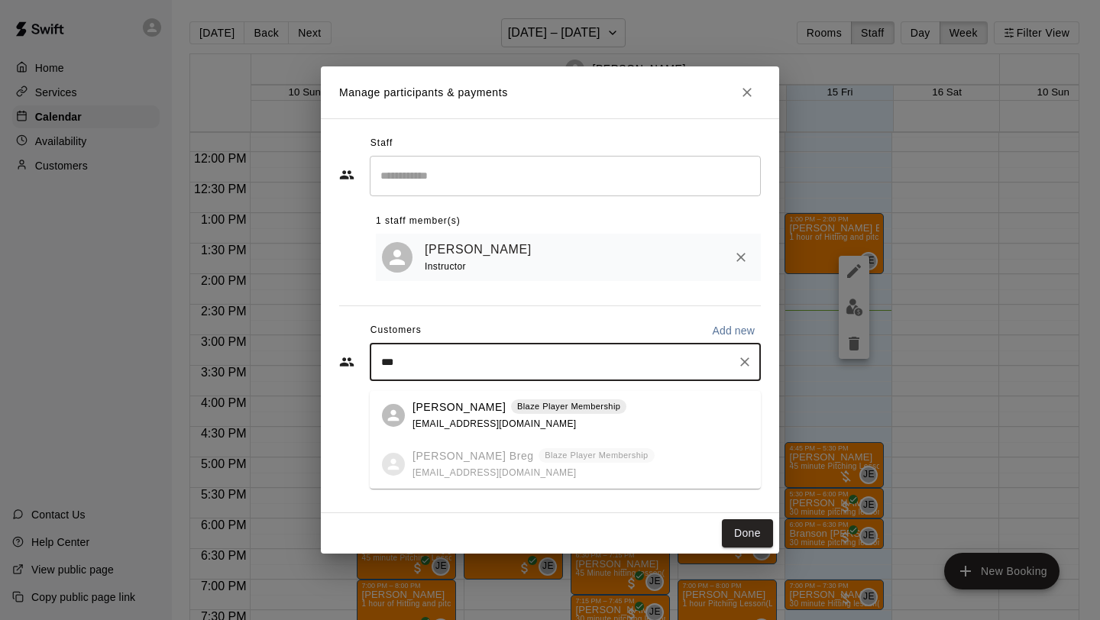
type input "****"
click at [452, 474] on ul "[PERSON_NAME] Blaze Player Membership [EMAIL_ADDRESS][DOMAIN_NAME] [PERSON_NAME…" at bounding box center [565, 440] width 391 height 98
click at [747, 370] on icon "Clear" at bounding box center [744, 361] width 15 height 15
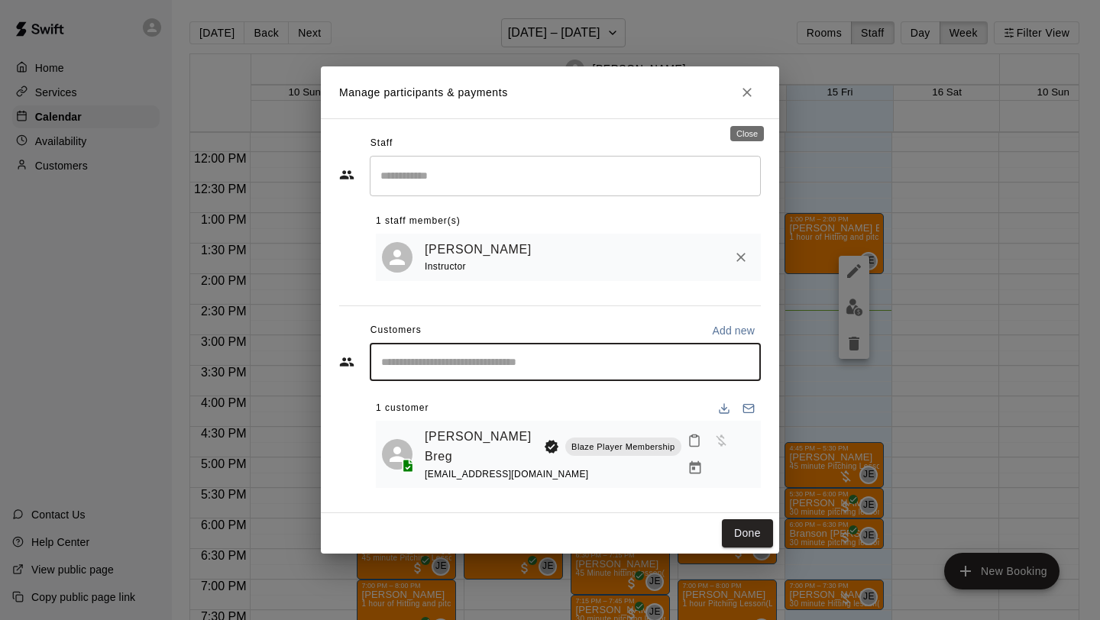
click at [752, 100] on icon "Close" at bounding box center [747, 92] width 15 height 15
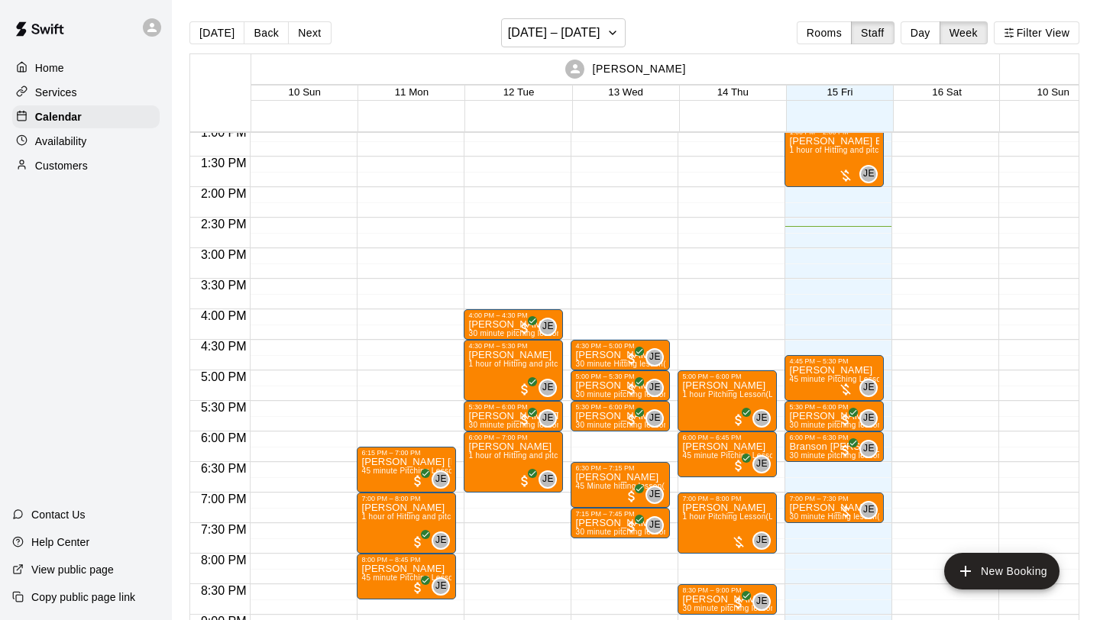
scroll to position [801, 0]
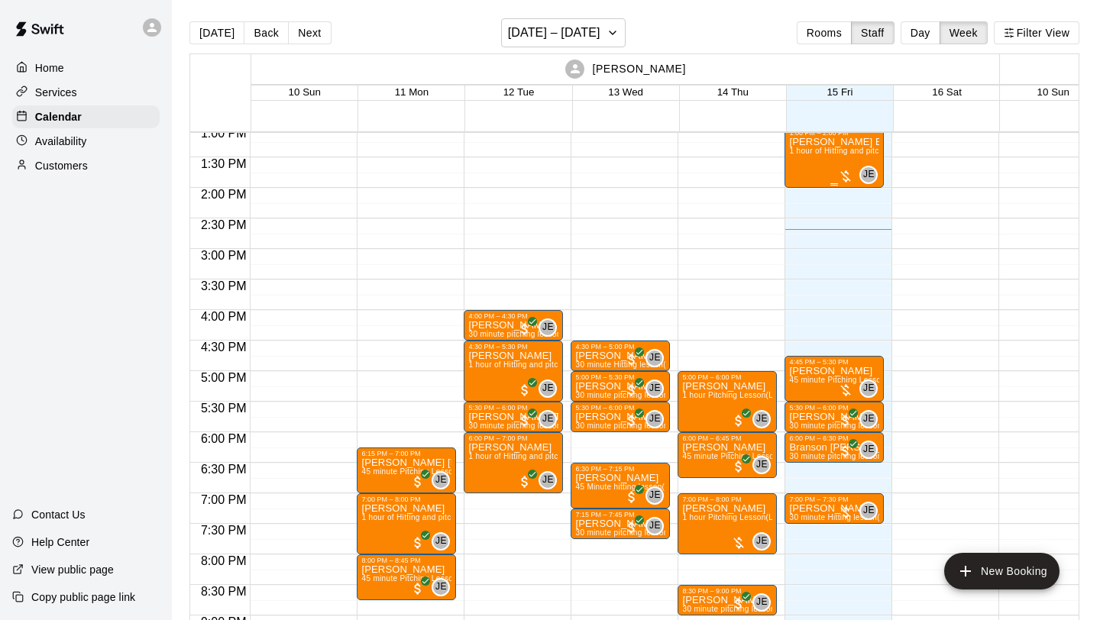
click at [843, 170] on div at bounding box center [845, 176] width 15 height 15
click at [852, 221] on img "edit" at bounding box center [855, 221] width 18 height 18
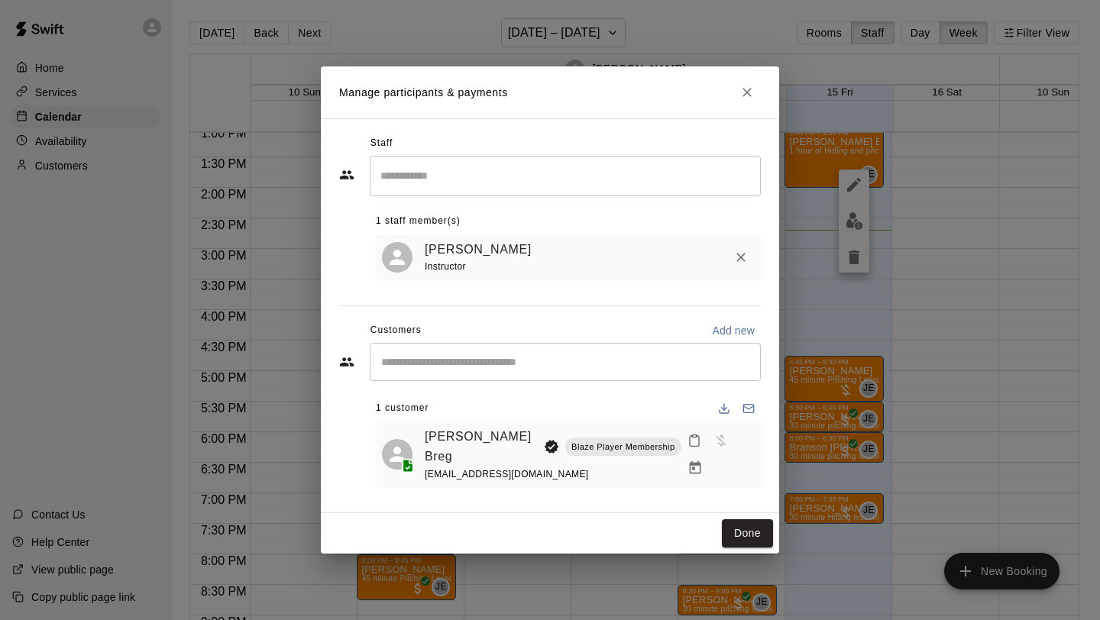
click at [709, 455] on button "Manage bookings & payment" at bounding box center [695, 469] width 28 height 28
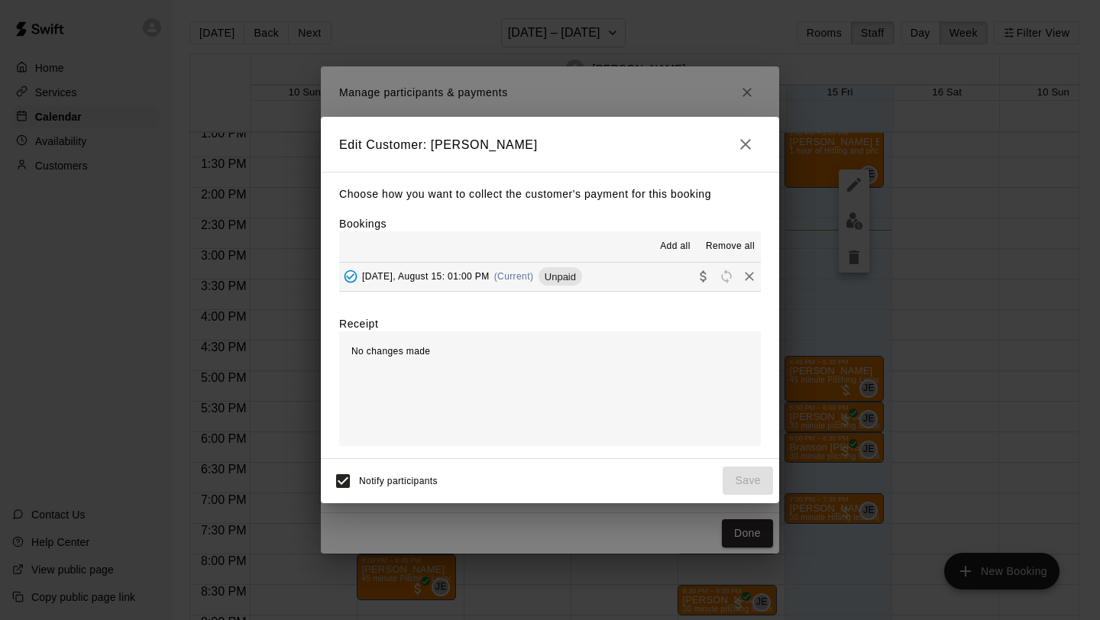
click at [582, 281] on button "[DATE], August 15: 01:00 PM (Current) Unpaid" at bounding box center [550, 277] width 422 height 28
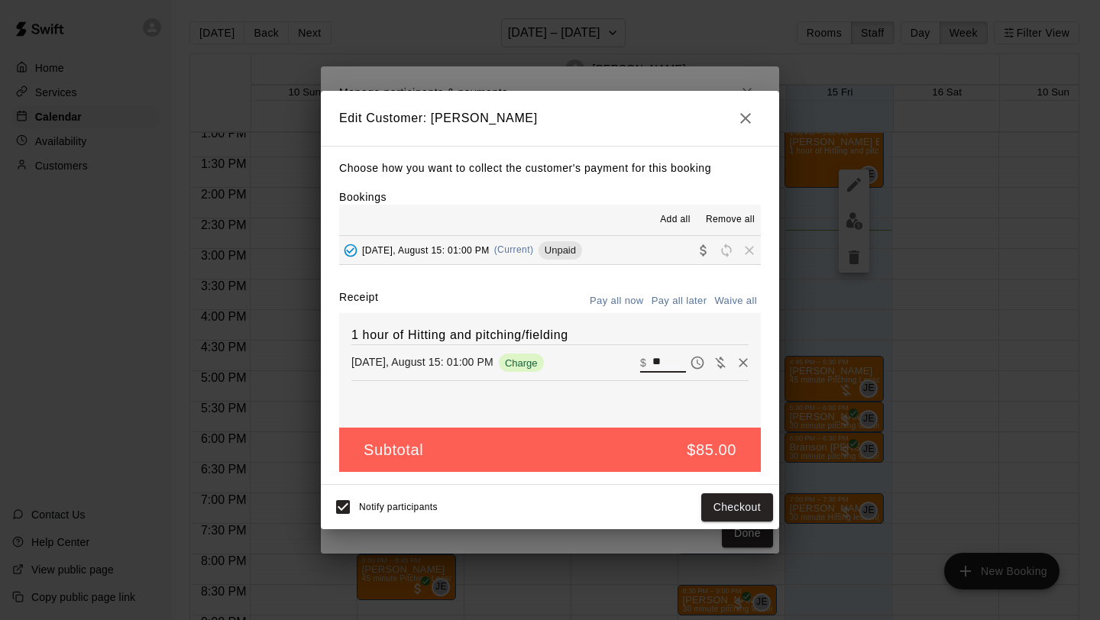
click at [665, 361] on input "**" at bounding box center [669, 363] width 34 height 20
type input "*"
type input "**"
click at [538, 456] on div "Subtotal $40.00" at bounding box center [550, 450] width 422 height 45
click at [731, 503] on button "Checkout" at bounding box center [737, 508] width 72 height 28
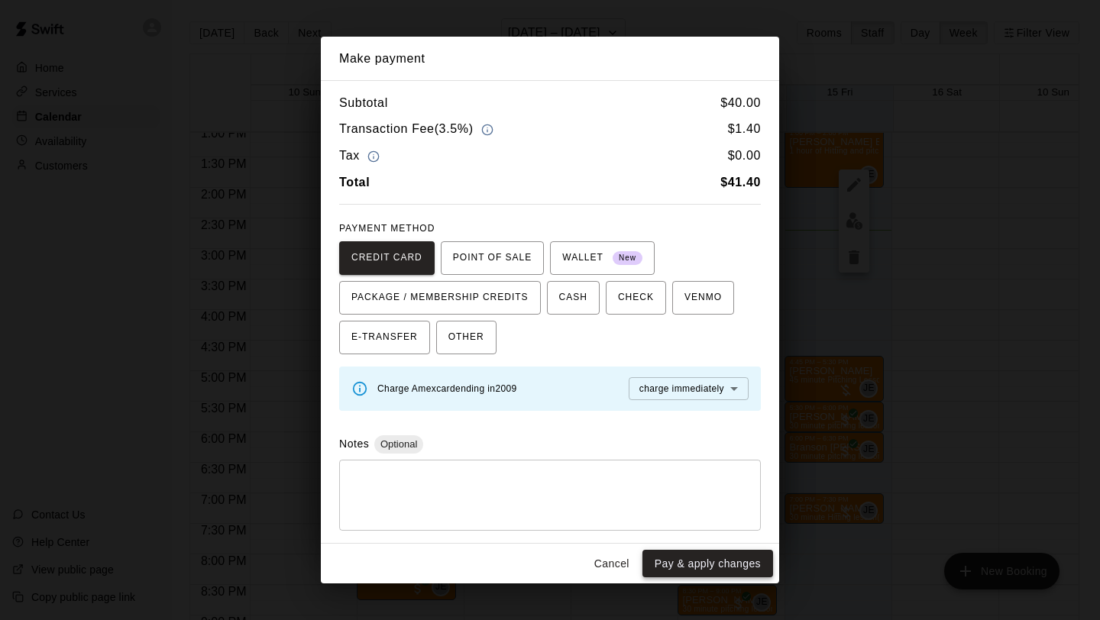
click at [690, 568] on button "Pay & apply changes" at bounding box center [707, 564] width 131 height 28
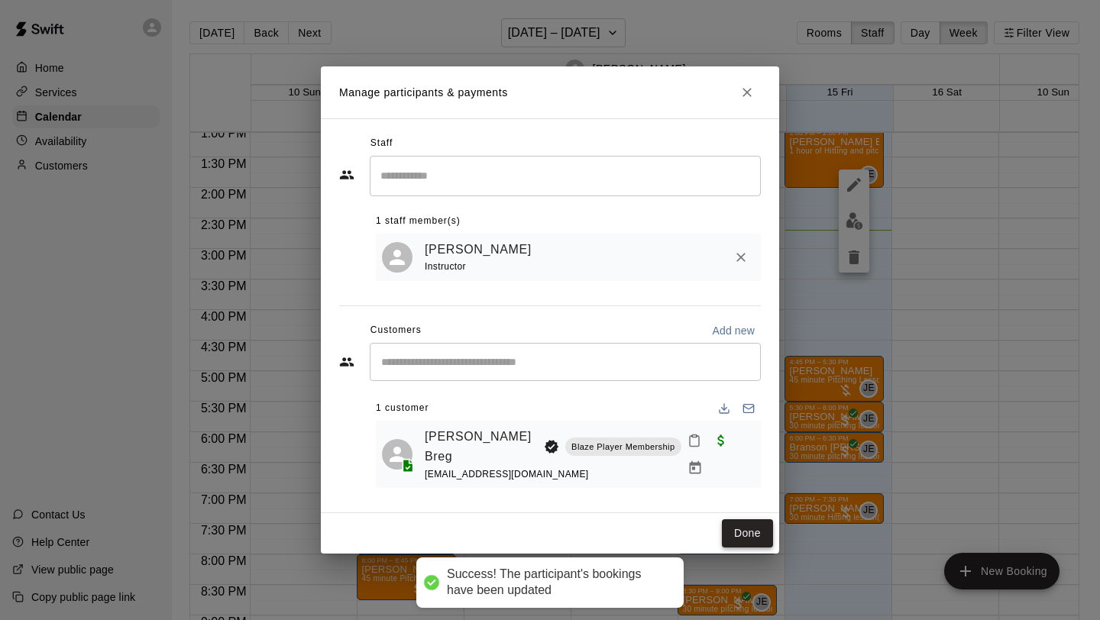
click at [746, 529] on button "Done" at bounding box center [747, 533] width 51 height 28
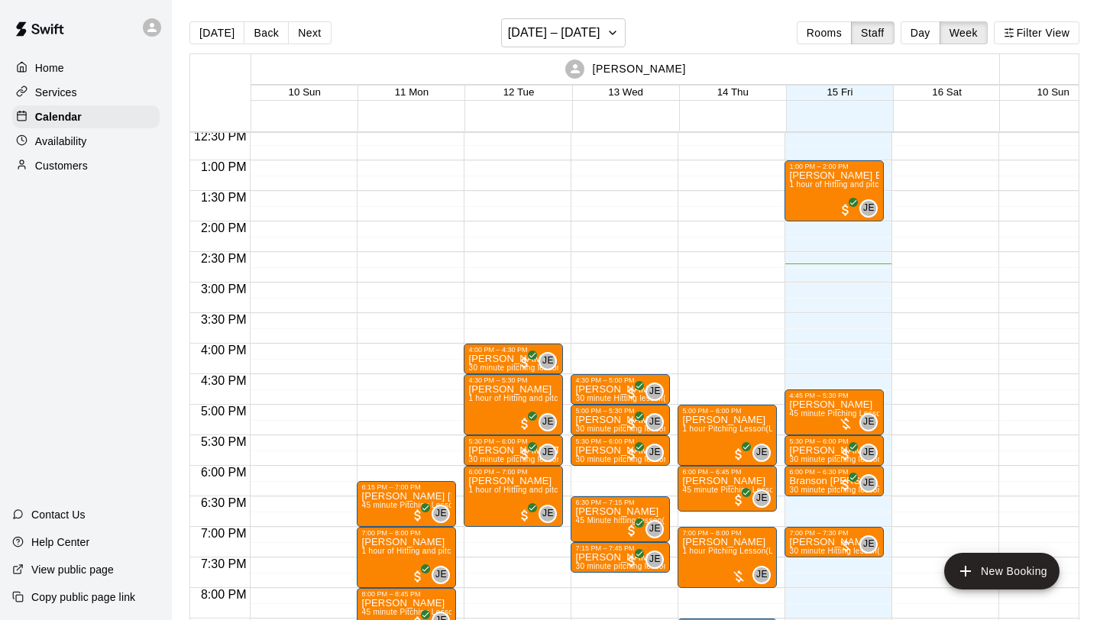
scroll to position [809, 0]
